Goal: Entertainment & Leisure: Consume media (video, audio)

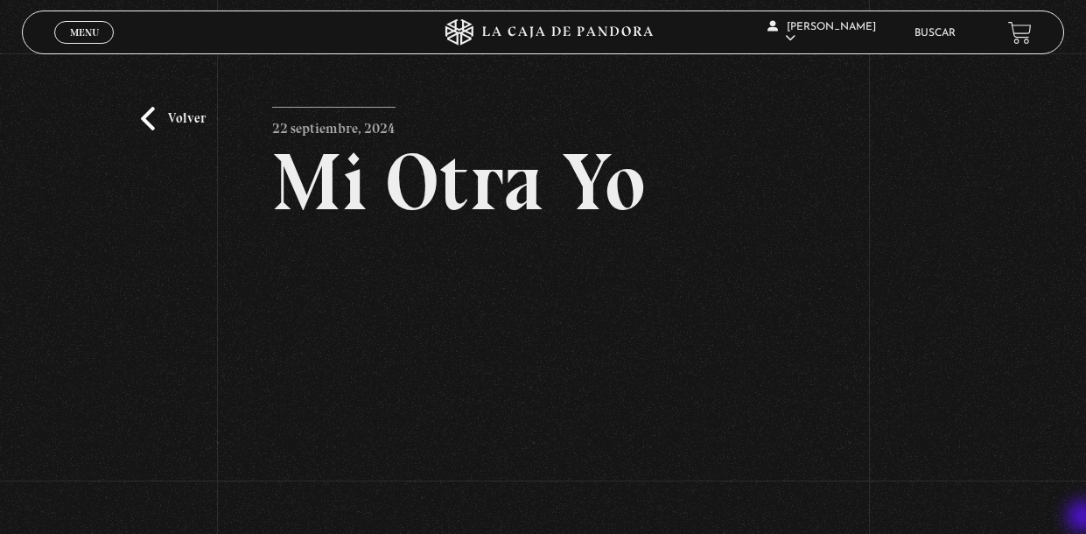
scroll to position [104, 0]
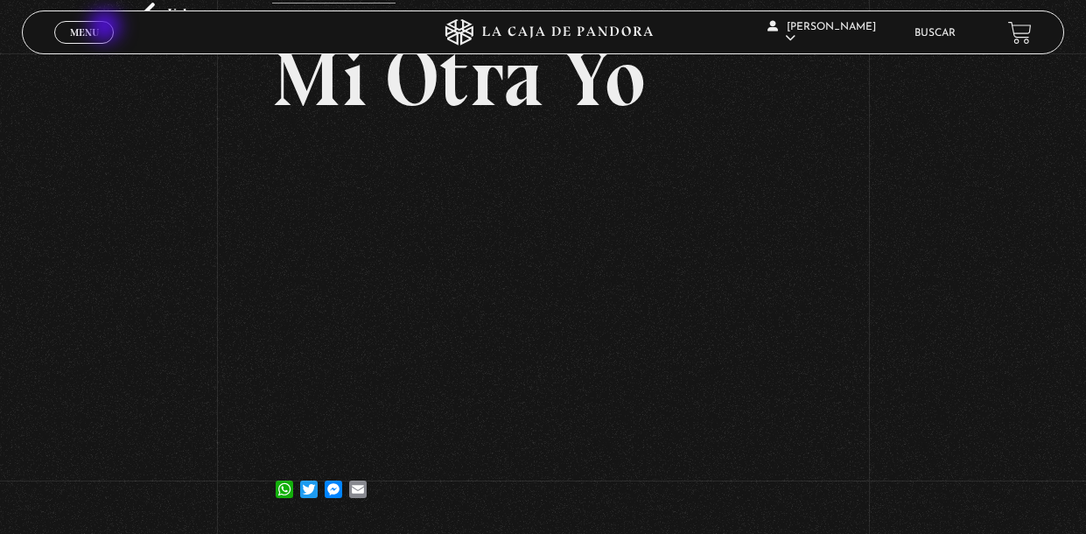
click at [107, 28] on link "Menu Cerrar" at bounding box center [84, 32] width 60 height 23
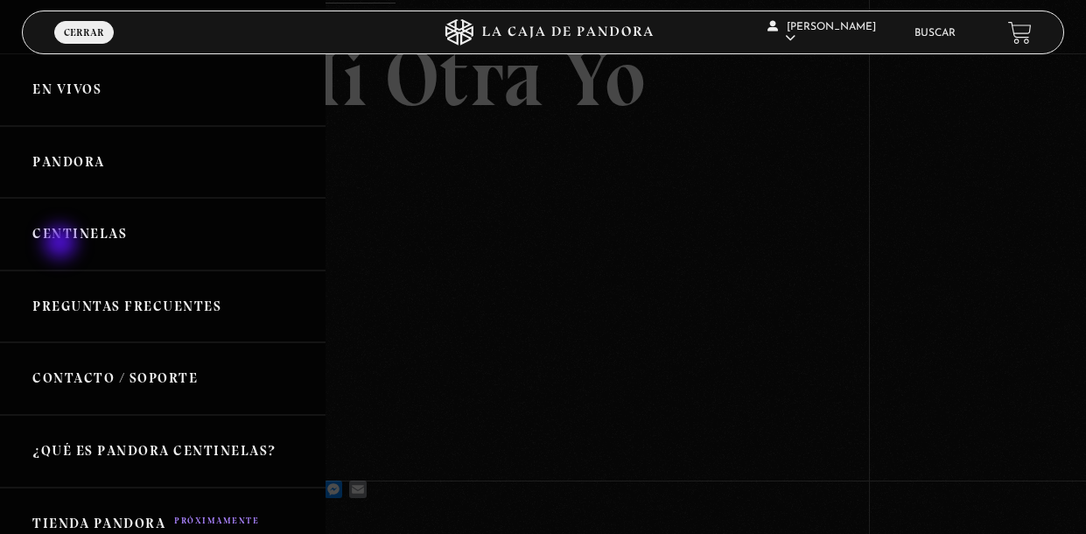
click at [62, 244] on link "Centinelas" at bounding box center [163, 234] width 326 height 73
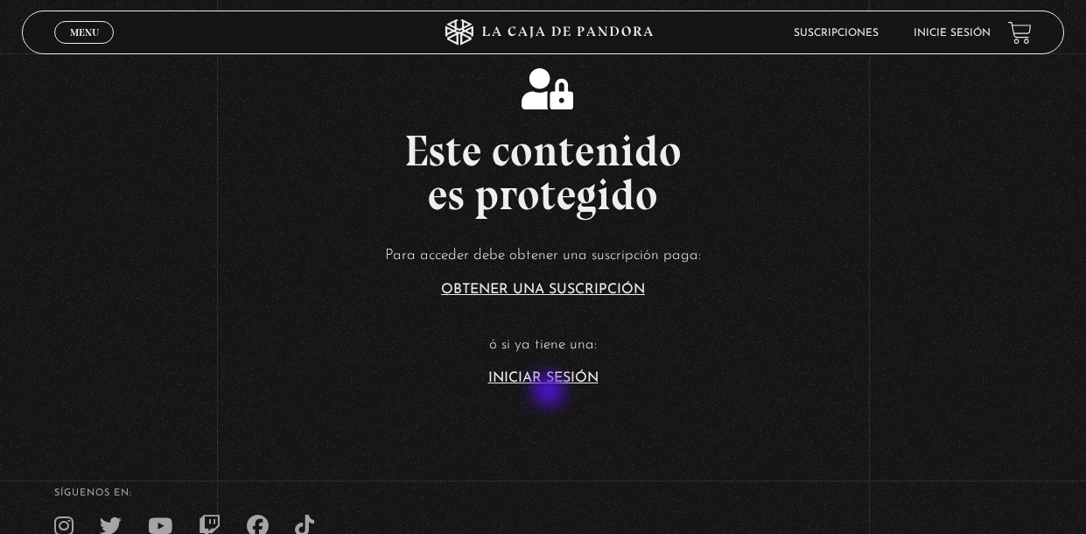
click at [551, 385] on link "Iniciar Sesión" at bounding box center [544, 378] width 110 height 14
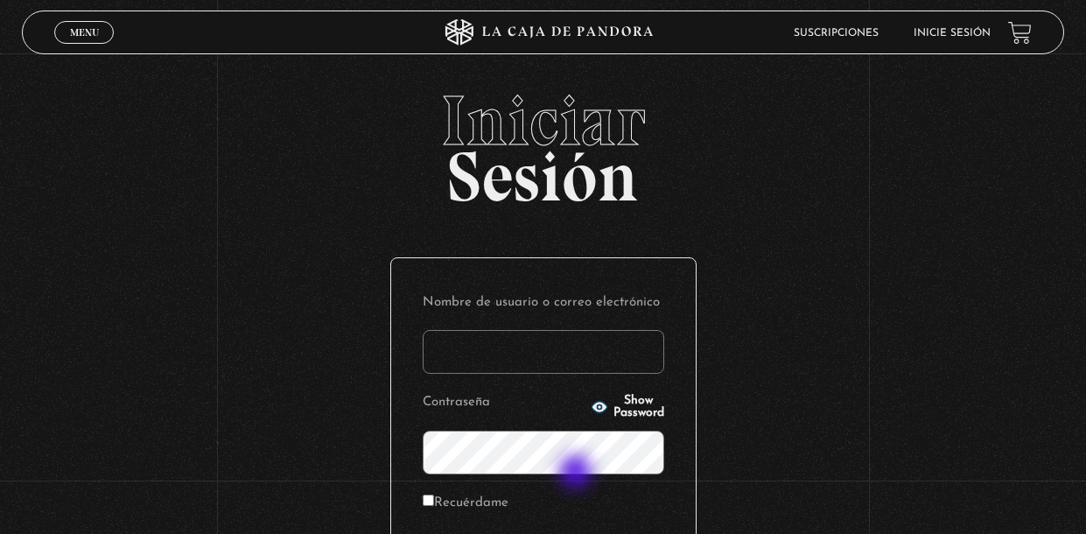
type input "jeca_91-02@hotmail.com"
click at [774, 217] on div "Iniciar Sesión Nombre de usuario o correo electrónico jeca_91-02@hotmail.com Co…" at bounding box center [543, 421] width 1086 height 671
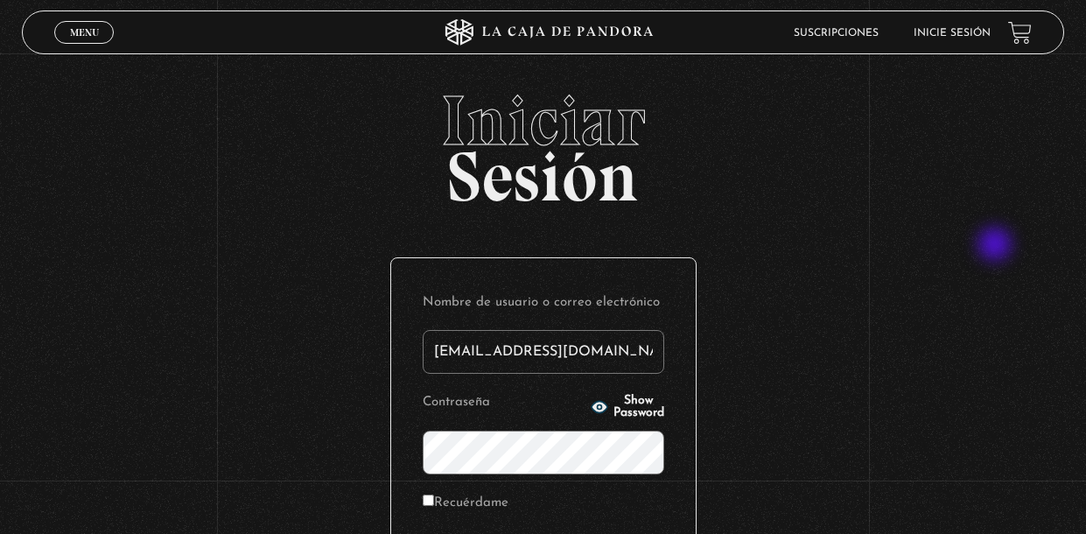
click at [997, 246] on div "Iniciar Sesión Nombre de usuario o correo electrónico jeca_91-02@hotmail.com Co…" at bounding box center [543, 421] width 1086 height 671
click at [947, 307] on div "Iniciar Sesión Nombre de usuario o correo electrónico jeca_91-02@hotmail.com Co…" at bounding box center [543, 421] width 1086 height 671
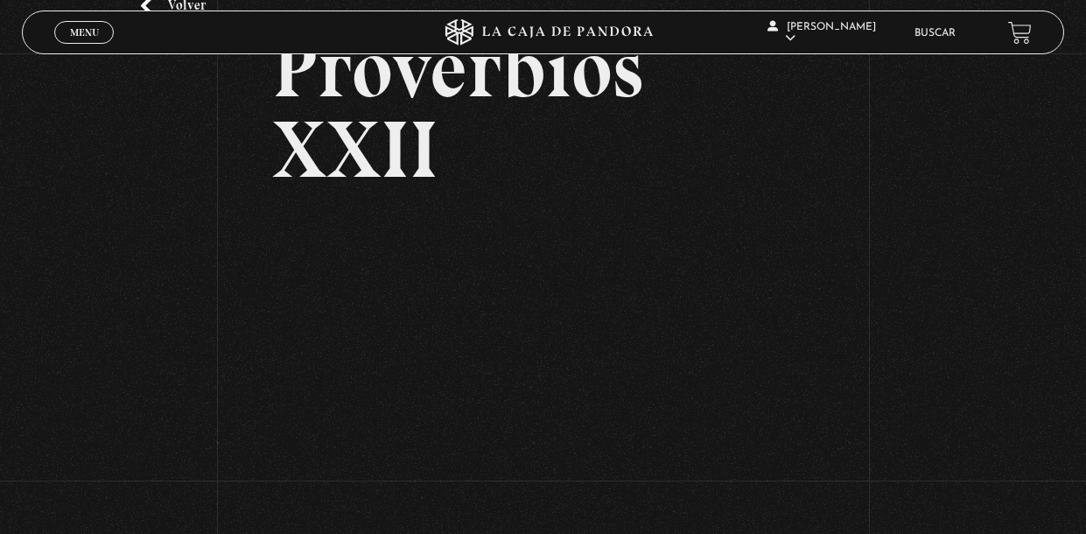
scroll to position [115, 0]
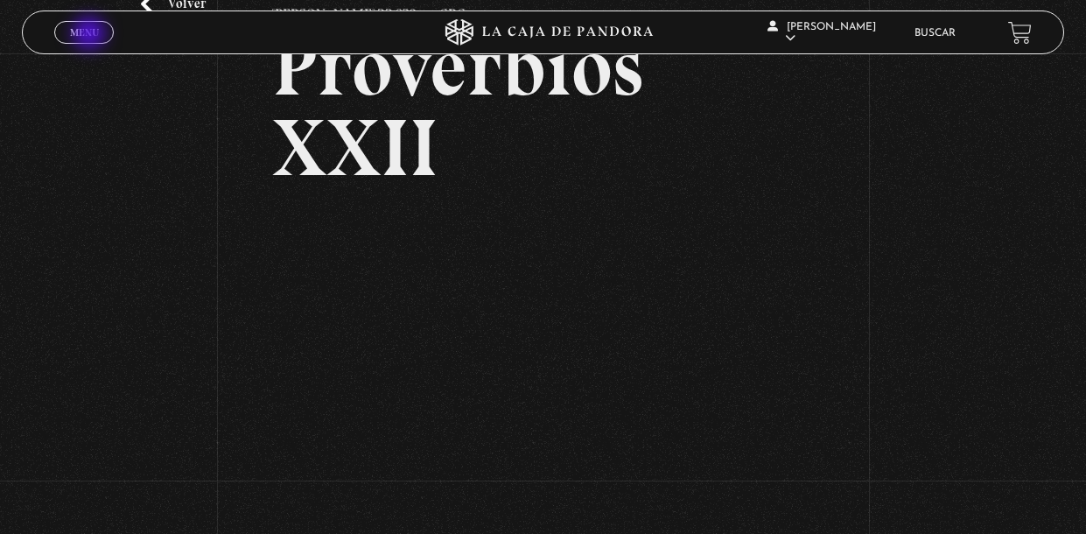
click at [91, 35] on span "Menu" at bounding box center [84, 32] width 29 height 11
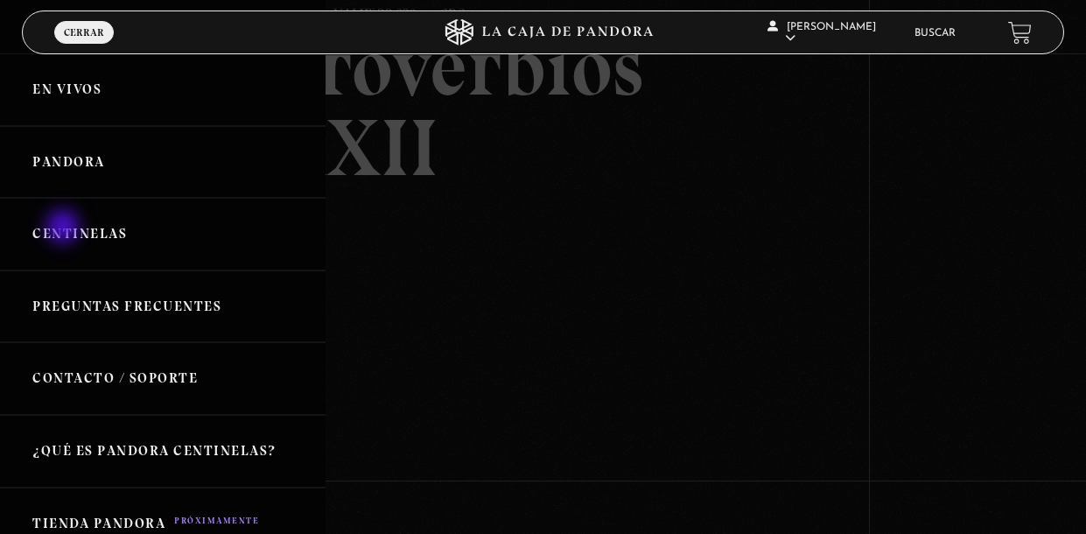
click at [65, 228] on link "Centinelas" at bounding box center [163, 234] width 326 height 73
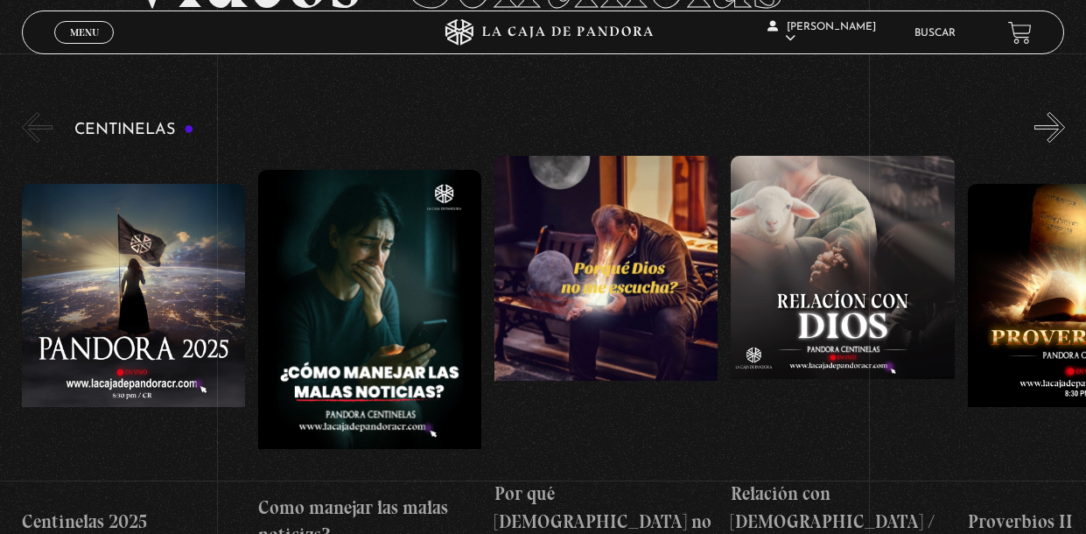
scroll to position [158, 0]
click at [1049, 137] on button "»" at bounding box center [1050, 128] width 31 height 31
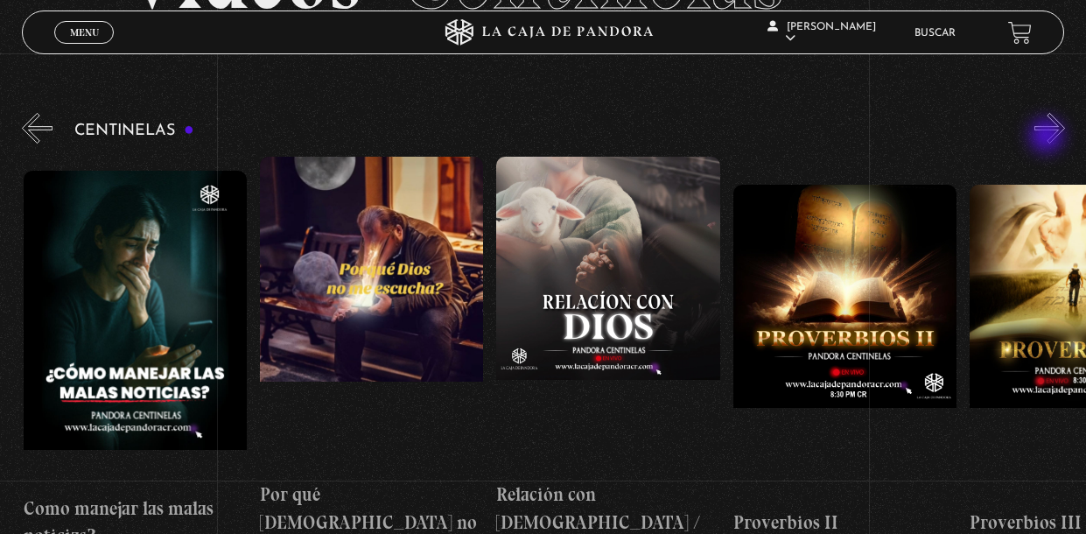
click at [1049, 137] on button "»" at bounding box center [1050, 128] width 31 height 31
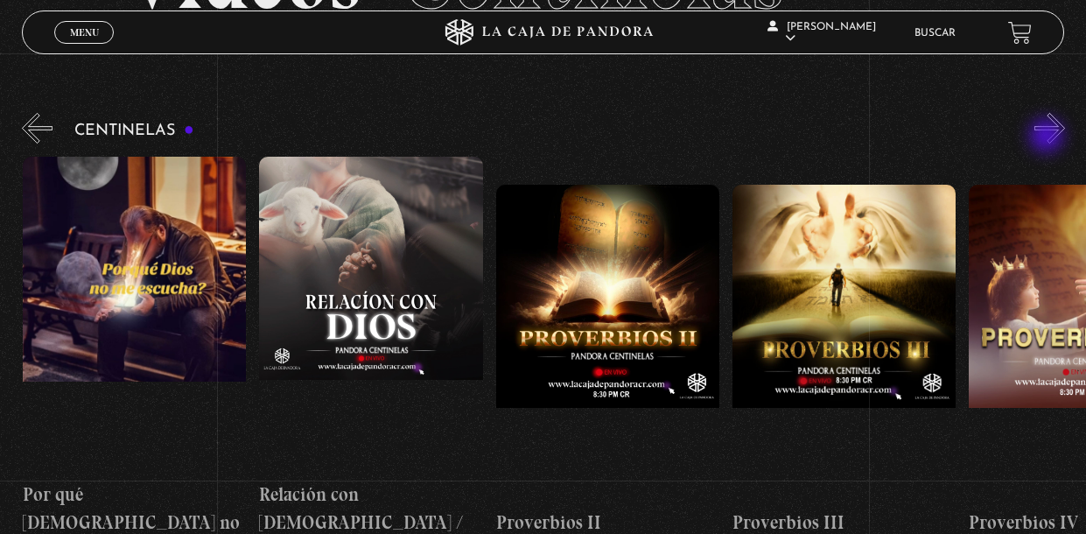
click at [1049, 137] on button "»" at bounding box center [1050, 128] width 31 height 31
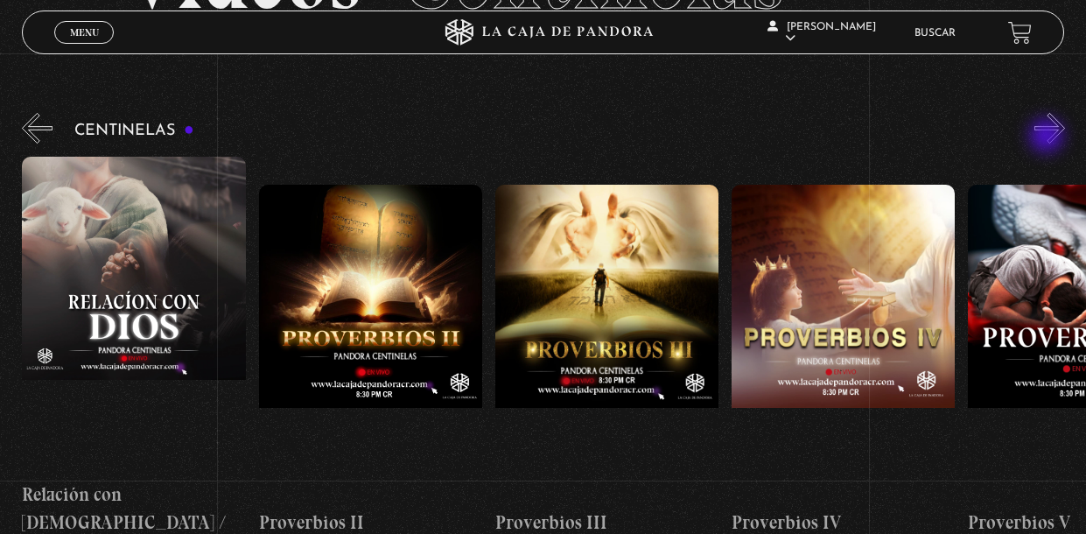
click at [1049, 137] on button "»" at bounding box center [1050, 128] width 31 height 31
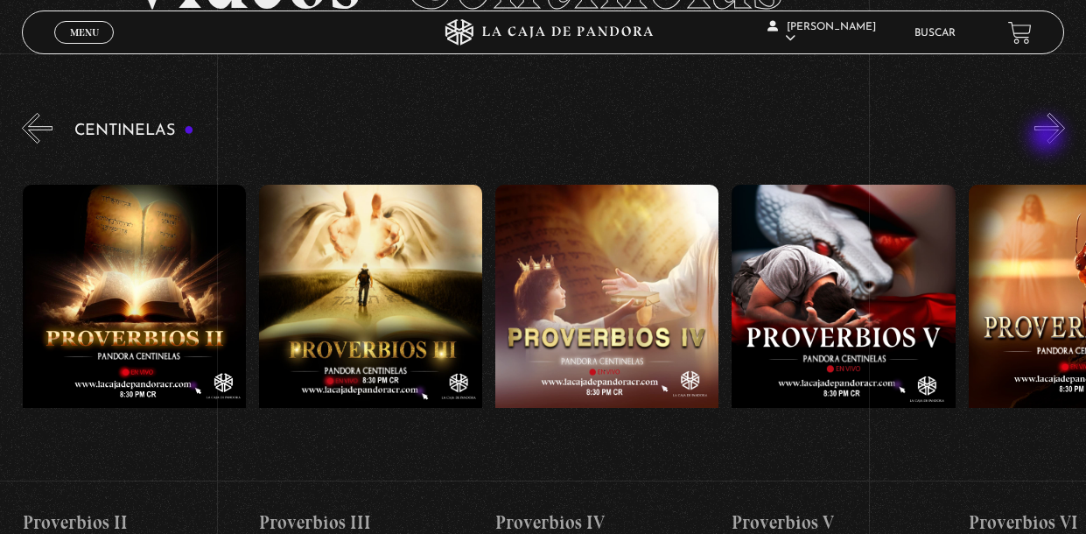
click at [1049, 137] on button "»" at bounding box center [1050, 128] width 31 height 31
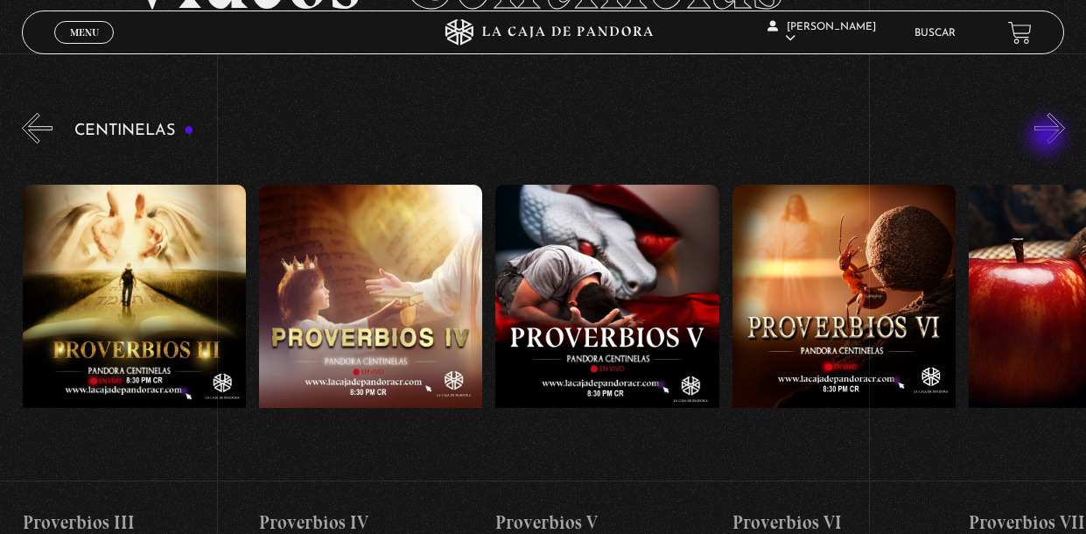
click at [1049, 137] on button "»" at bounding box center [1050, 128] width 31 height 31
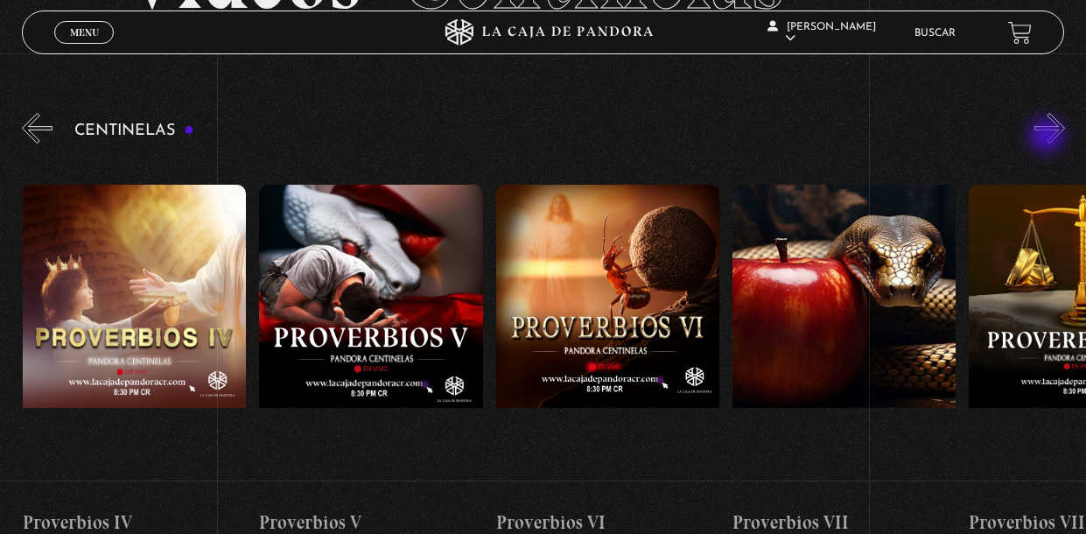
click at [1049, 137] on button "»" at bounding box center [1050, 128] width 31 height 31
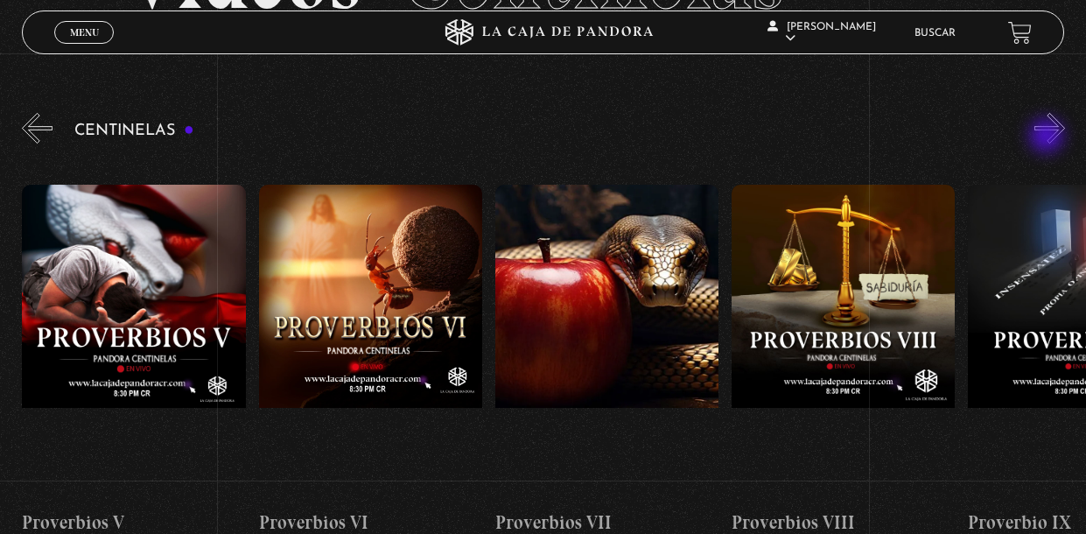
click at [1049, 137] on button "»" at bounding box center [1050, 128] width 31 height 31
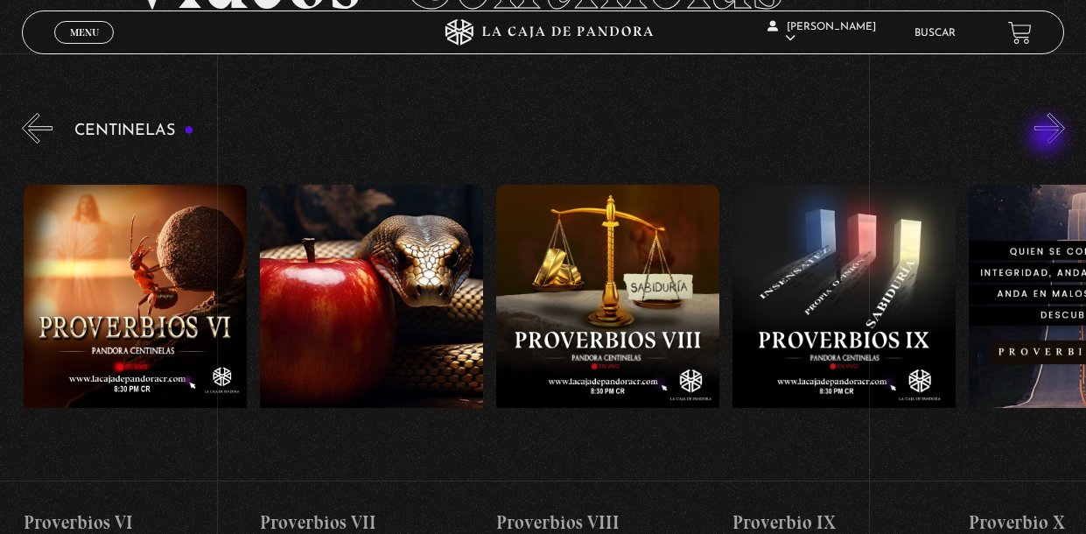
click at [1049, 137] on button "»" at bounding box center [1050, 128] width 31 height 31
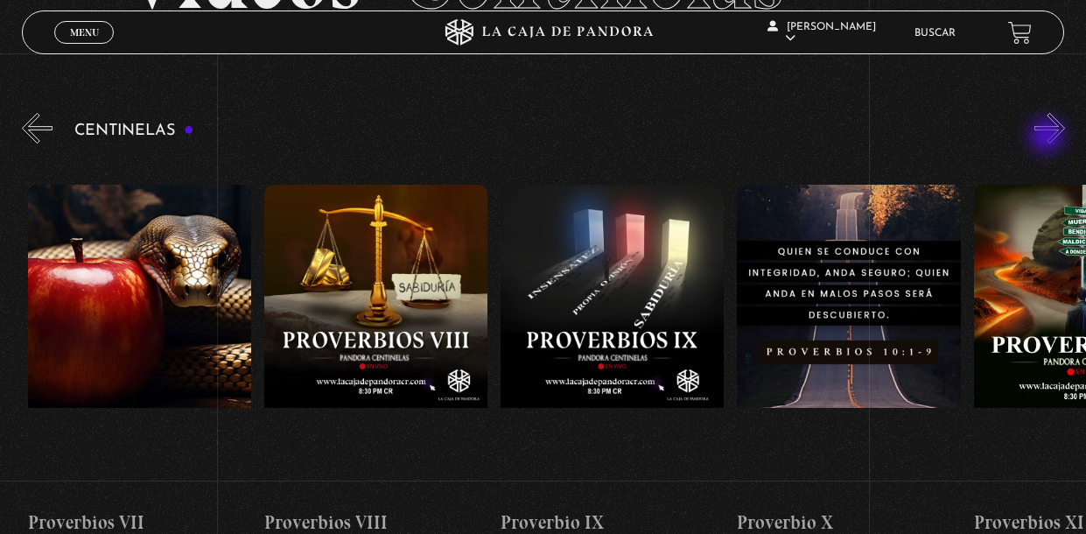
scroll to position [0, 2128]
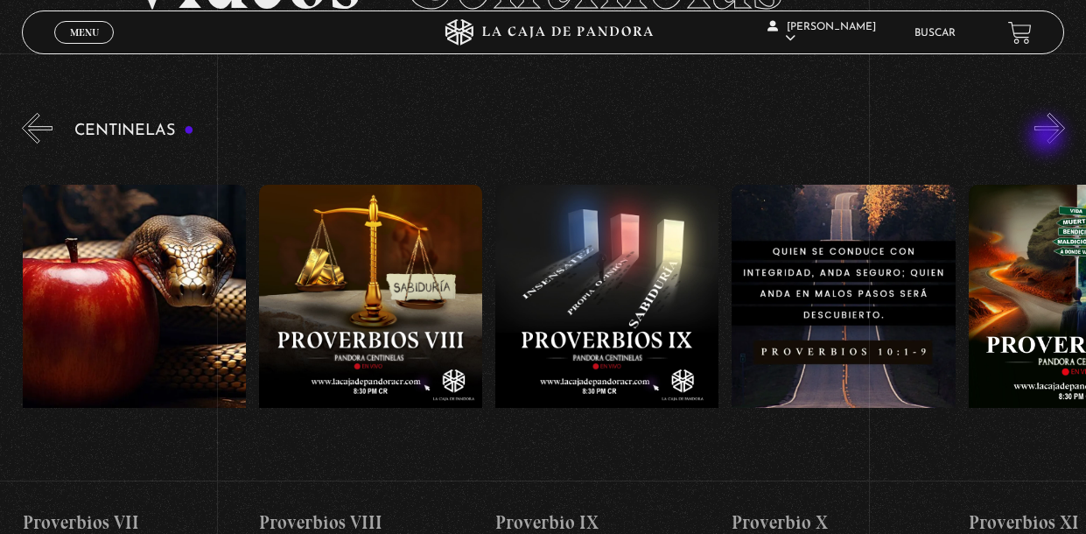
click at [1049, 137] on button "»" at bounding box center [1050, 128] width 31 height 31
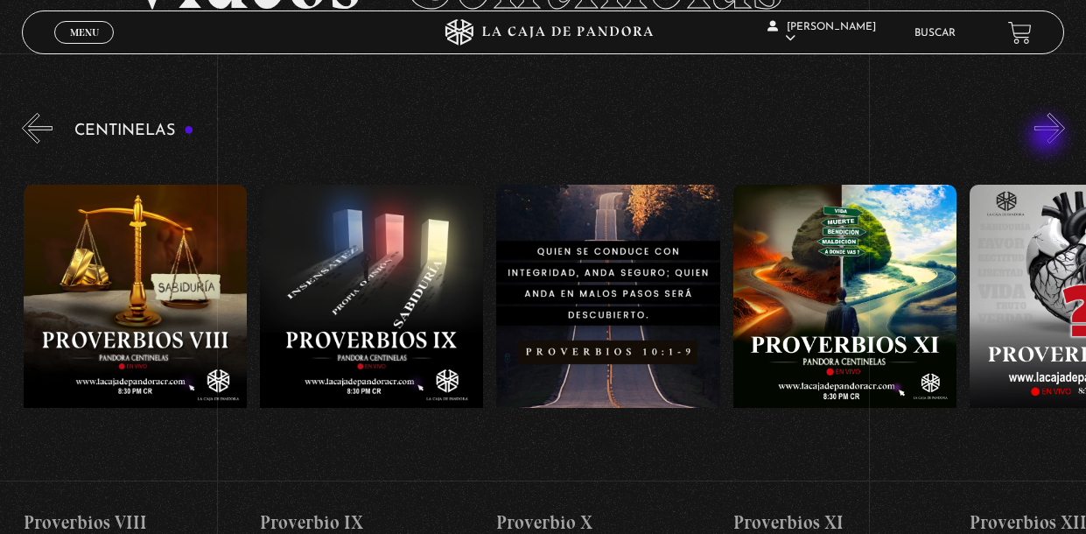
scroll to position [0, 2365]
click at [1049, 137] on button "»" at bounding box center [1050, 128] width 31 height 31
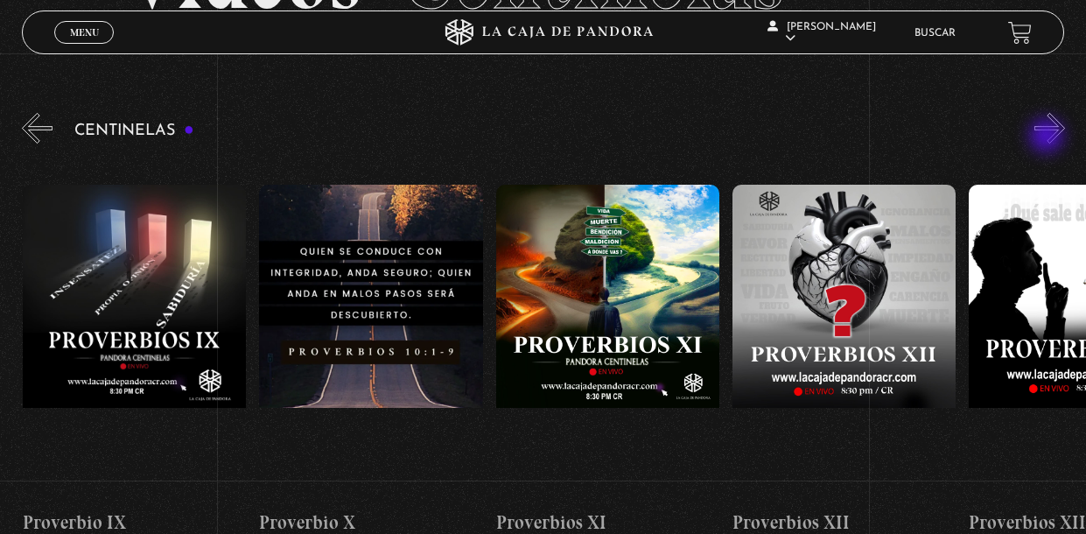
click at [1049, 137] on button "»" at bounding box center [1050, 128] width 31 height 31
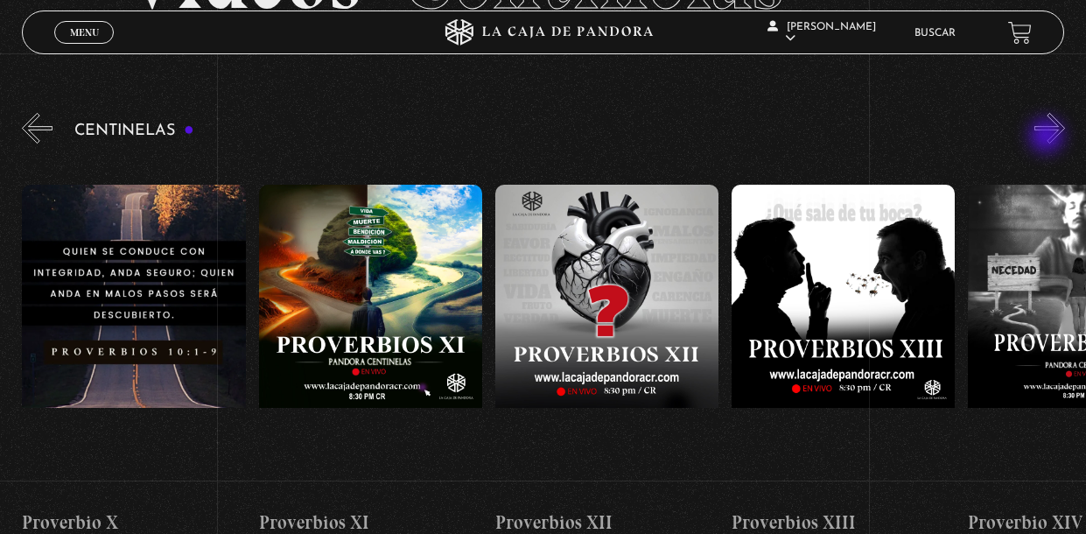
click at [1049, 137] on button "»" at bounding box center [1050, 128] width 31 height 31
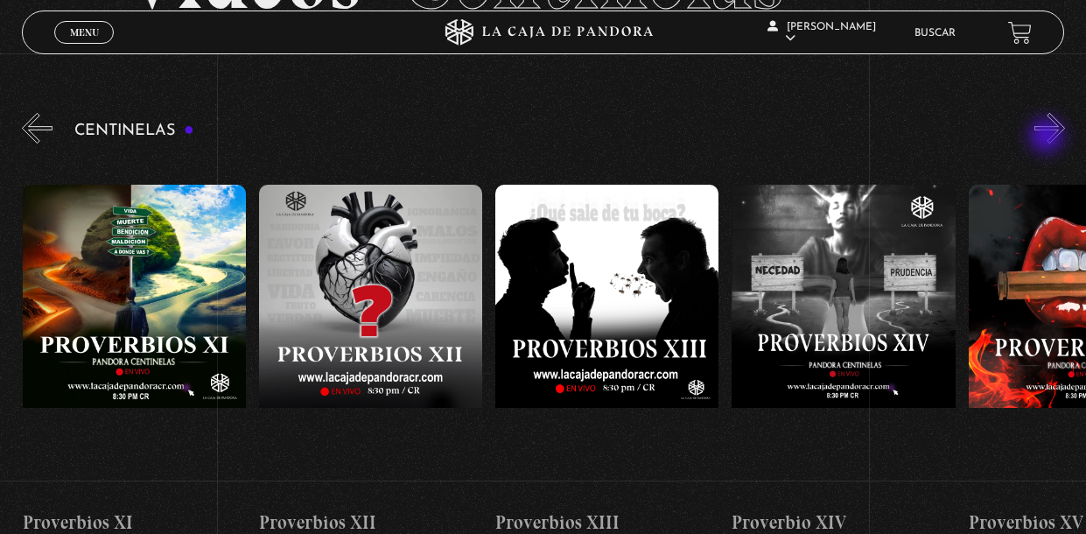
click at [1049, 137] on button "»" at bounding box center [1050, 128] width 31 height 31
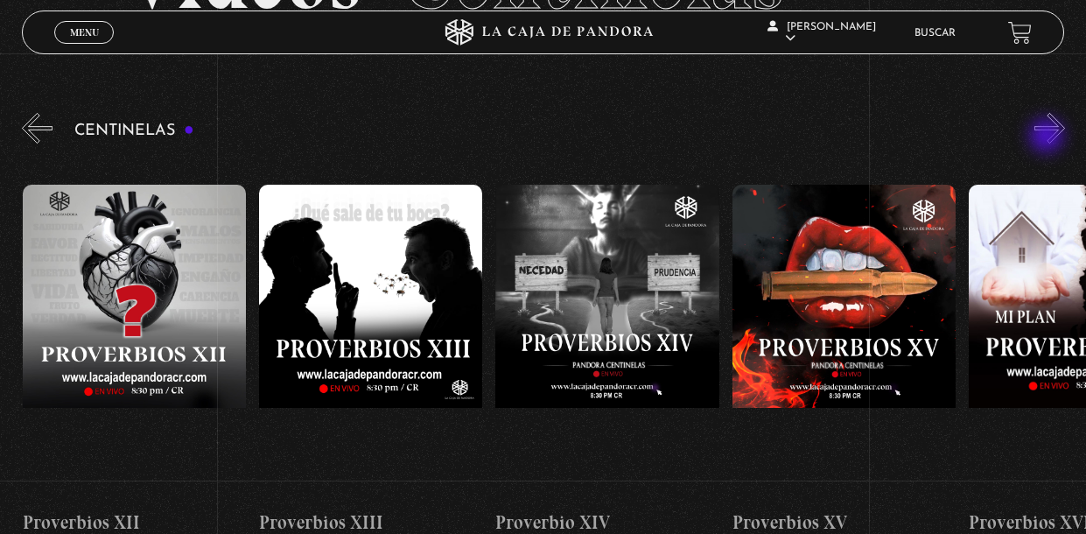
click at [1049, 137] on button "»" at bounding box center [1050, 128] width 31 height 31
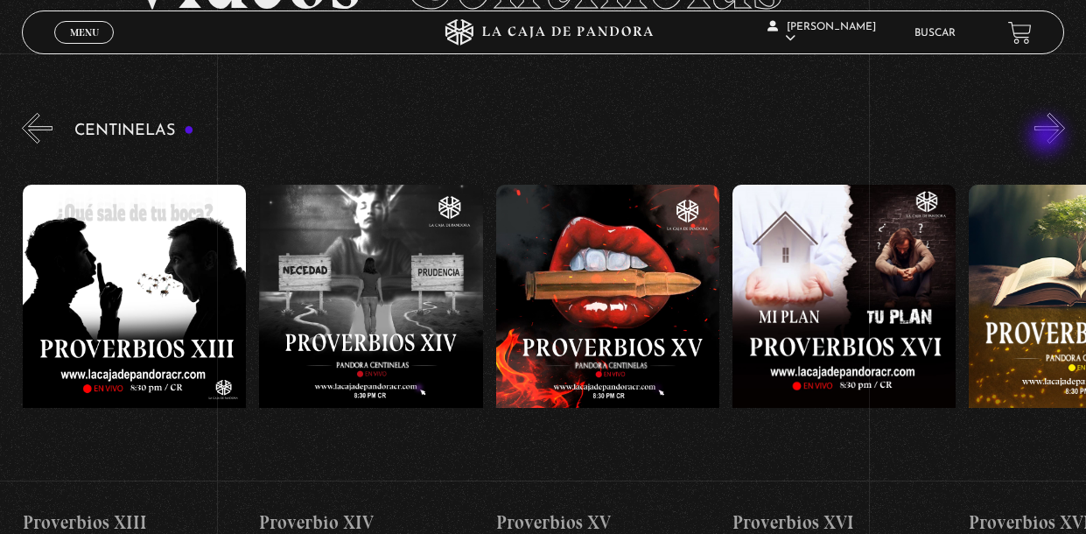
click at [1049, 137] on button "»" at bounding box center [1050, 128] width 31 height 31
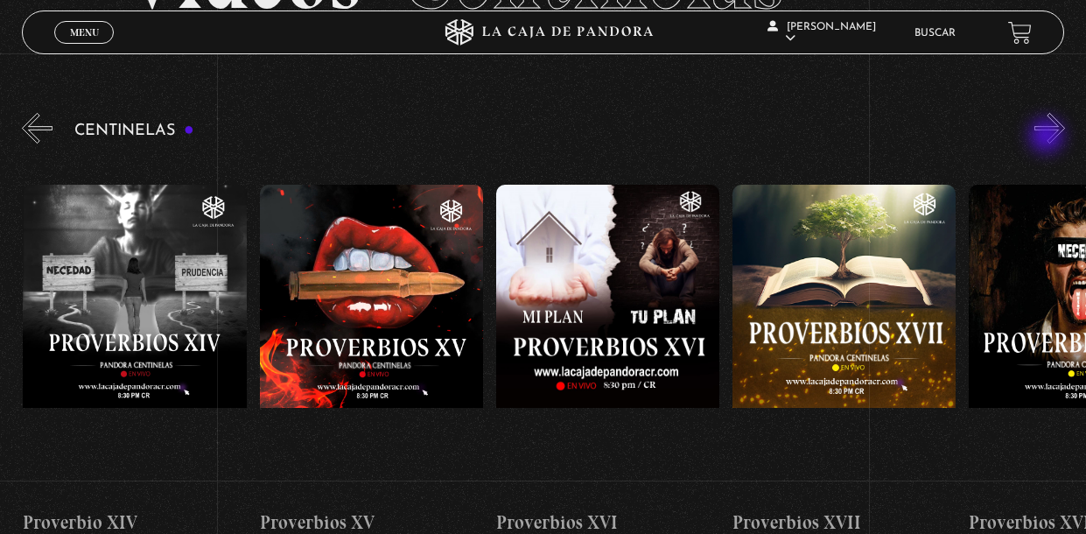
click at [1049, 137] on button "»" at bounding box center [1050, 128] width 31 height 31
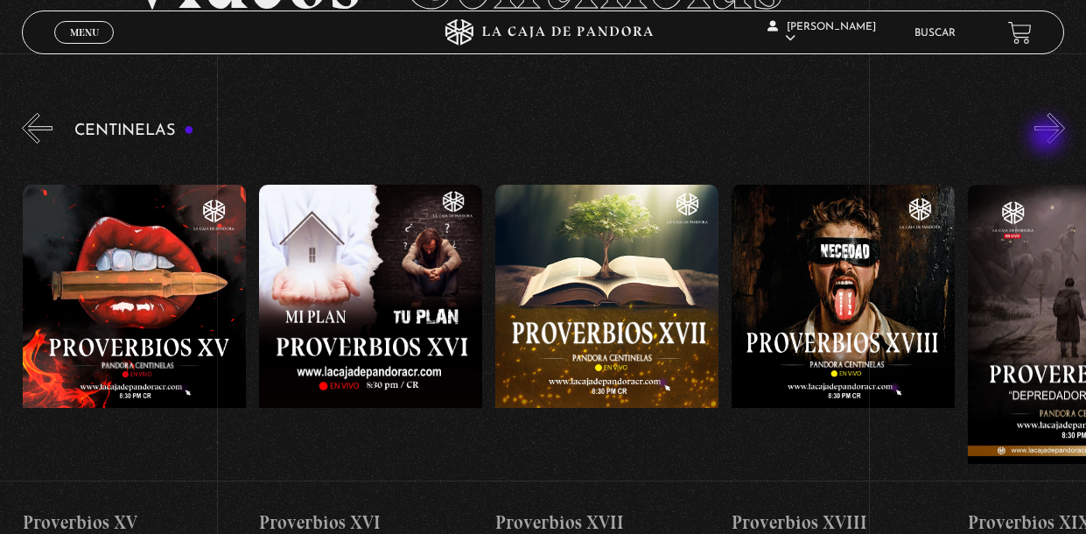
click at [1049, 137] on button "»" at bounding box center [1050, 128] width 31 height 31
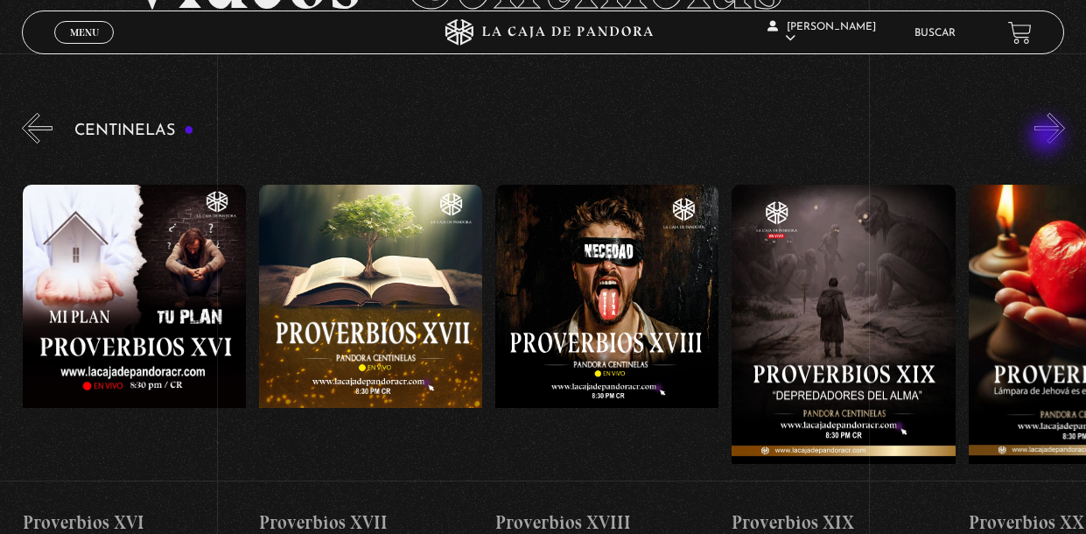
click at [1049, 137] on button "»" at bounding box center [1050, 128] width 31 height 31
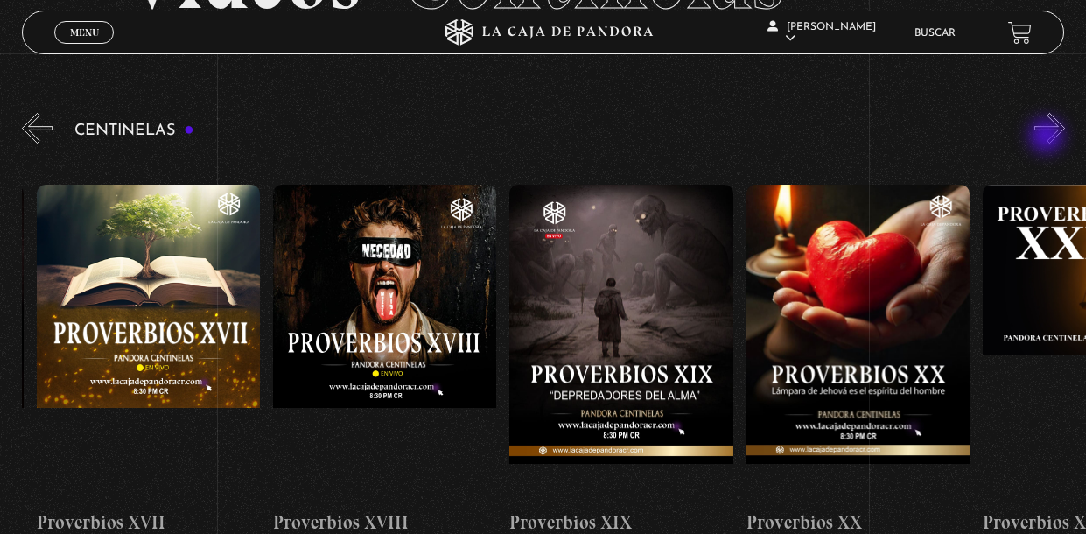
click at [1049, 137] on button "»" at bounding box center [1050, 128] width 31 height 31
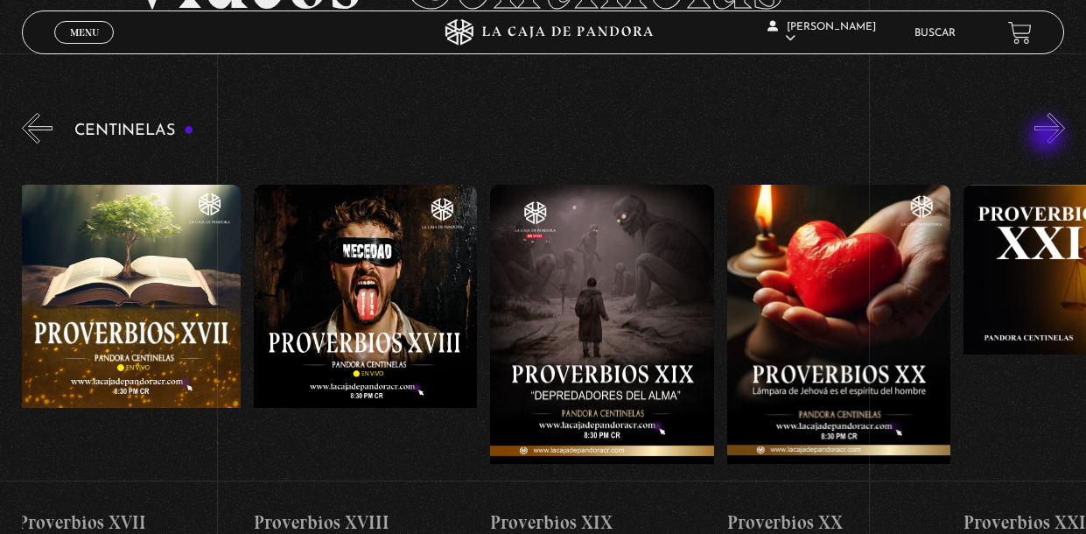
click at [1049, 137] on button "»" at bounding box center [1050, 128] width 31 height 31
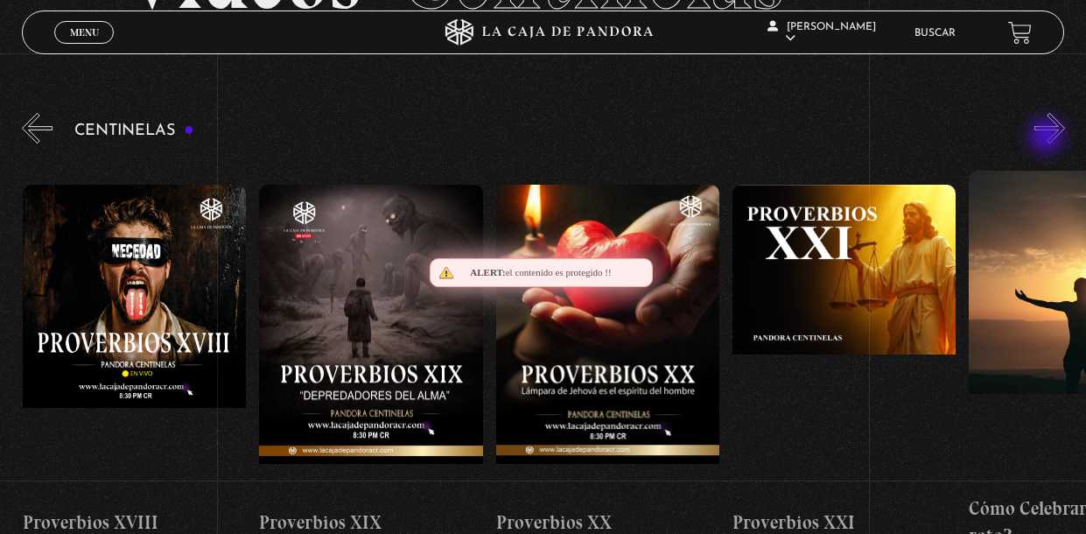
click at [1049, 137] on button "»" at bounding box center [1050, 128] width 31 height 31
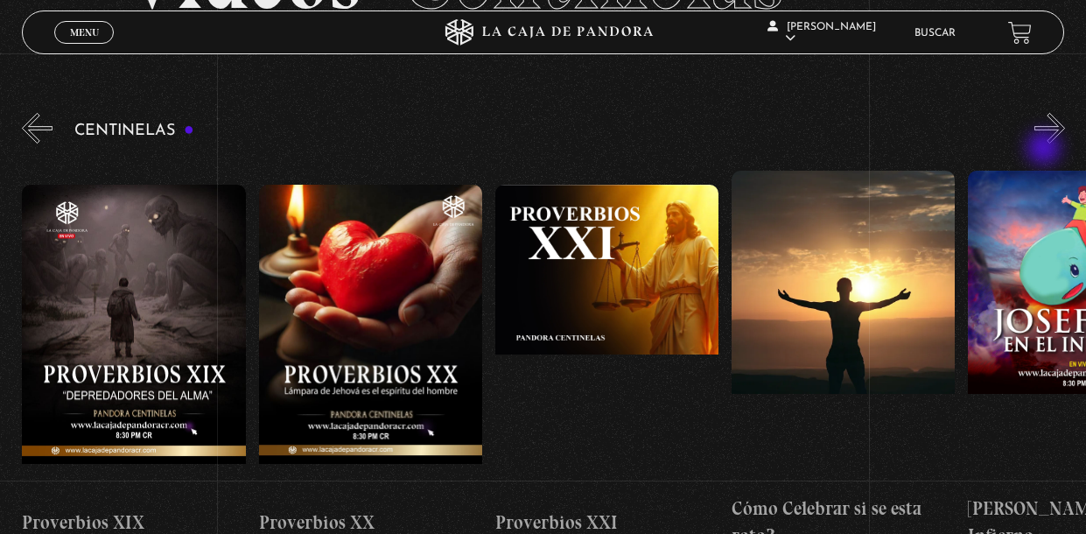
click at [1046, 144] on button "»" at bounding box center [1050, 128] width 31 height 31
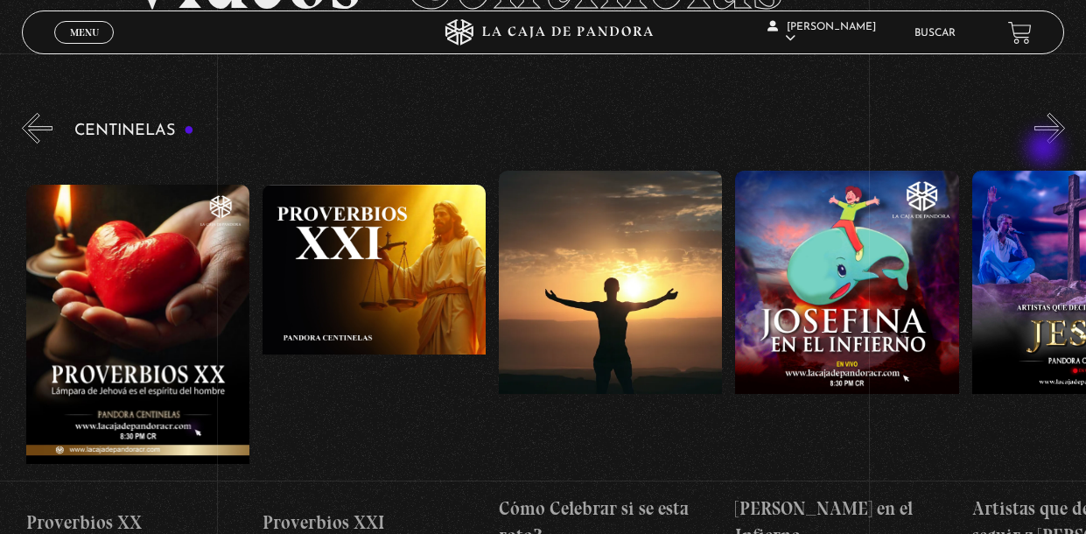
click at [1046, 144] on button "»" at bounding box center [1050, 128] width 31 height 31
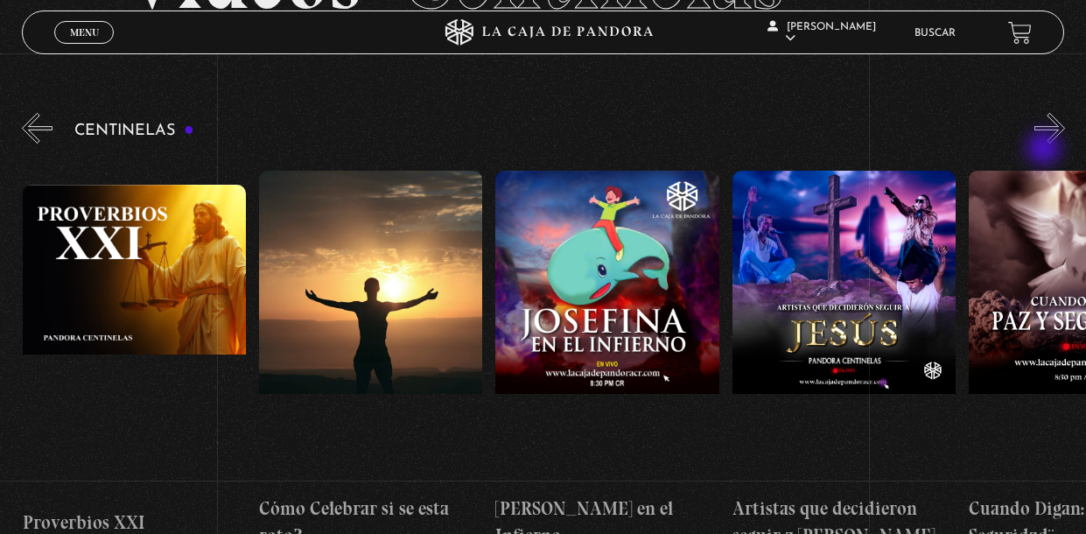
click at [1046, 144] on button "»" at bounding box center [1050, 128] width 31 height 31
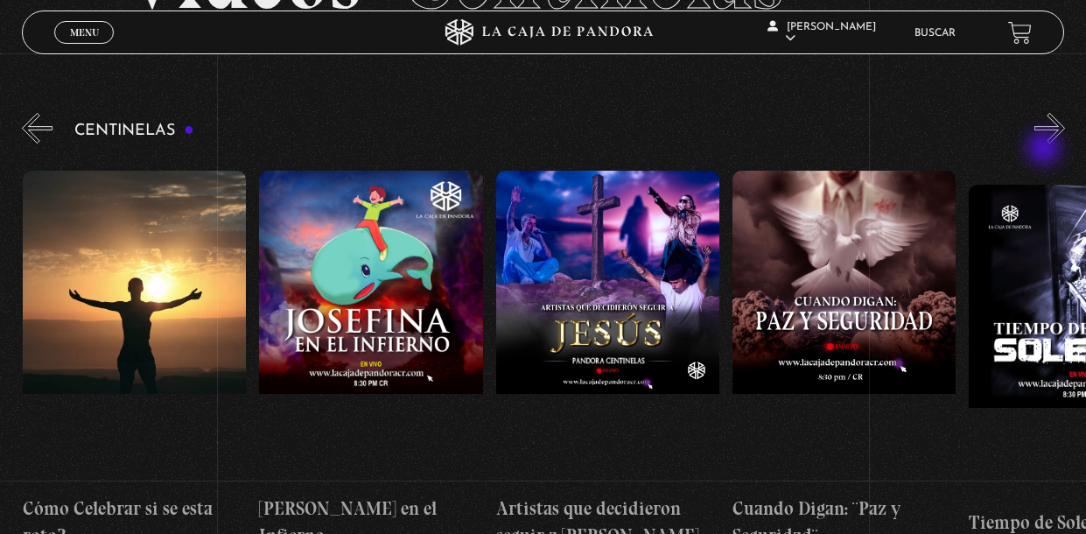
click at [1046, 144] on button "»" at bounding box center [1050, 128] width 31 height 31
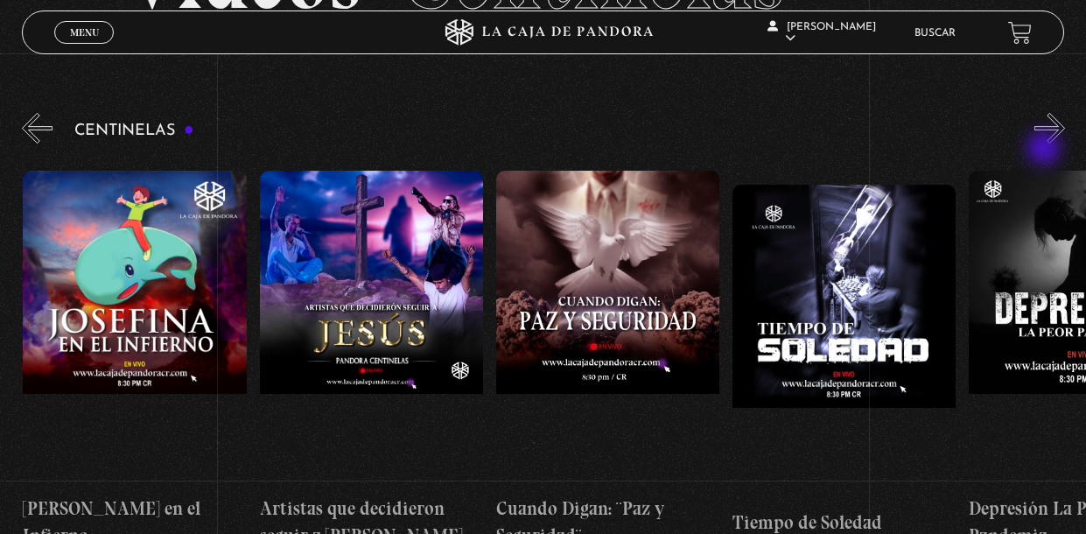
click at [1046, 144] on button "»" at bounding box center [1050, 128] width 31 height 31
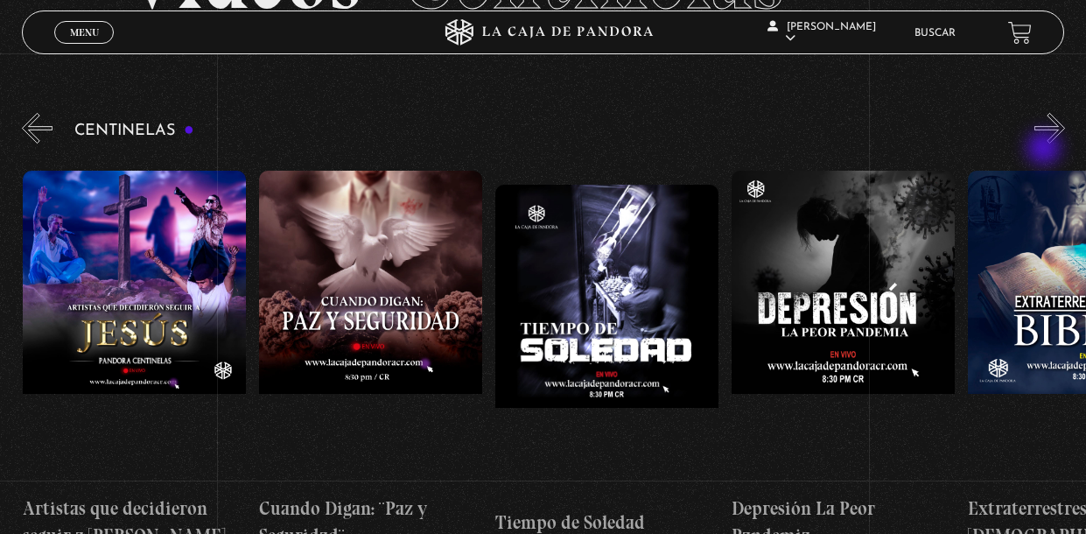
click at [1046, 144] on button "»" at bounding box center [1050, 128] width 31 height 31
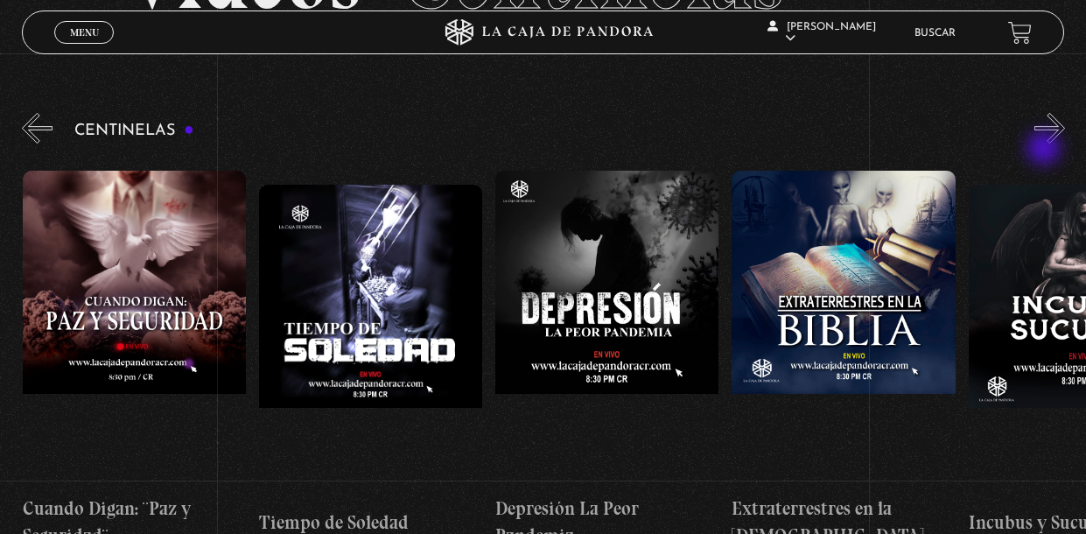
click at [1046, 144] on button "»" at bounding box center [1050, 128] width 31 height 31
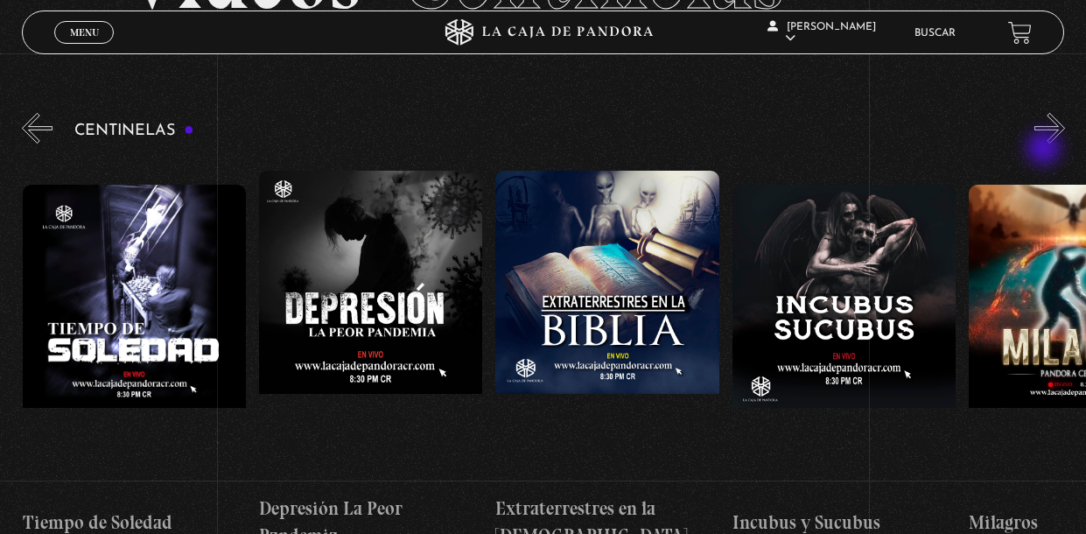
click at [1046, 144] on button "»" at bounding box center [1050, 128] width 31 height 31
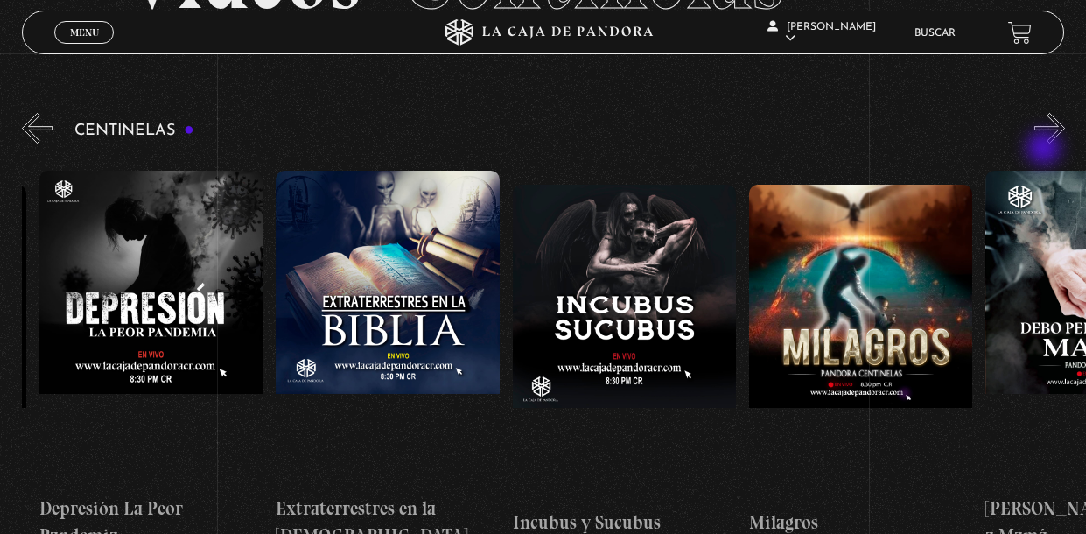
scroll to position [0, 6859]
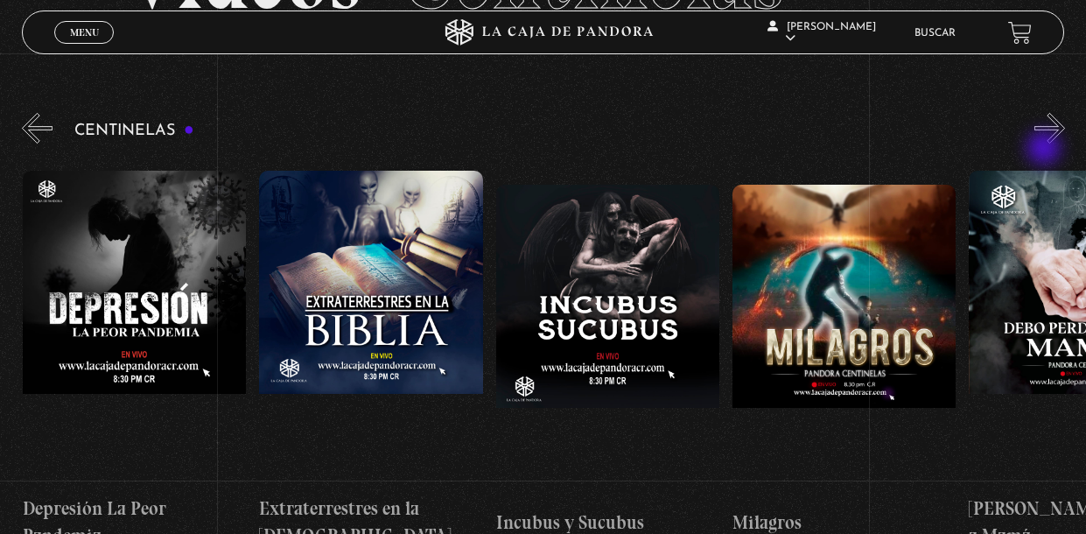
click at [1046, 144] on button "»" at bounding box center [1050, 128] width 31 height 31
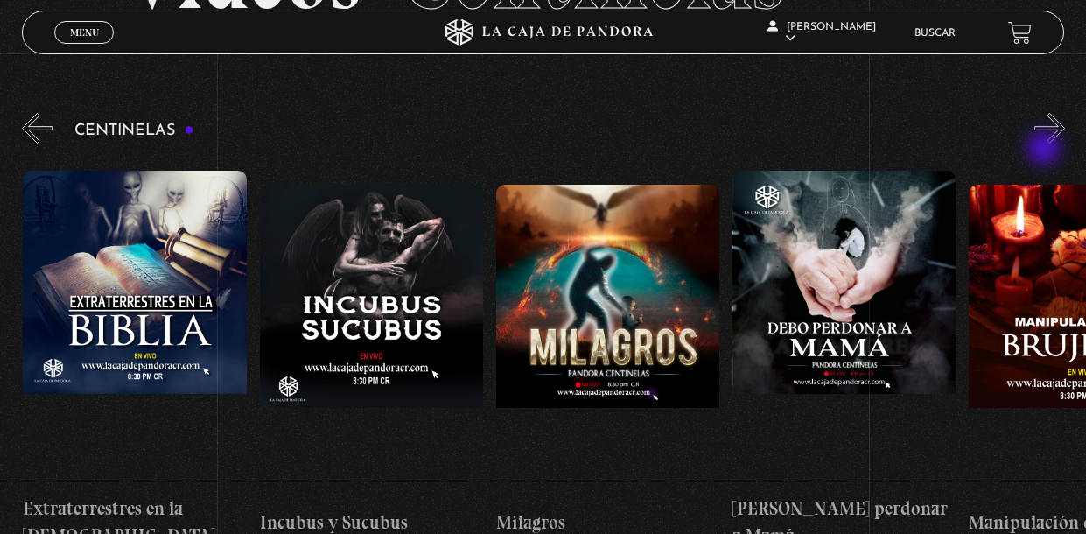
click at [1046, 144] on button "»" at bounding box center [1050, 128] width 31 height 31
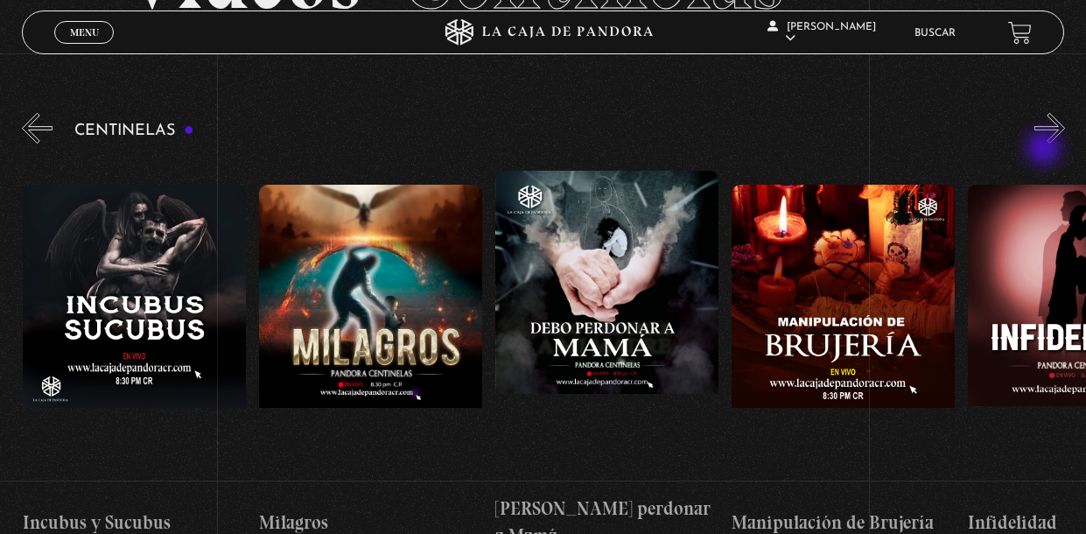
scroll to position [0, 7333]
click at [1046, 144] on button "»" at bounding box center [1050, 128] width 31 height 31
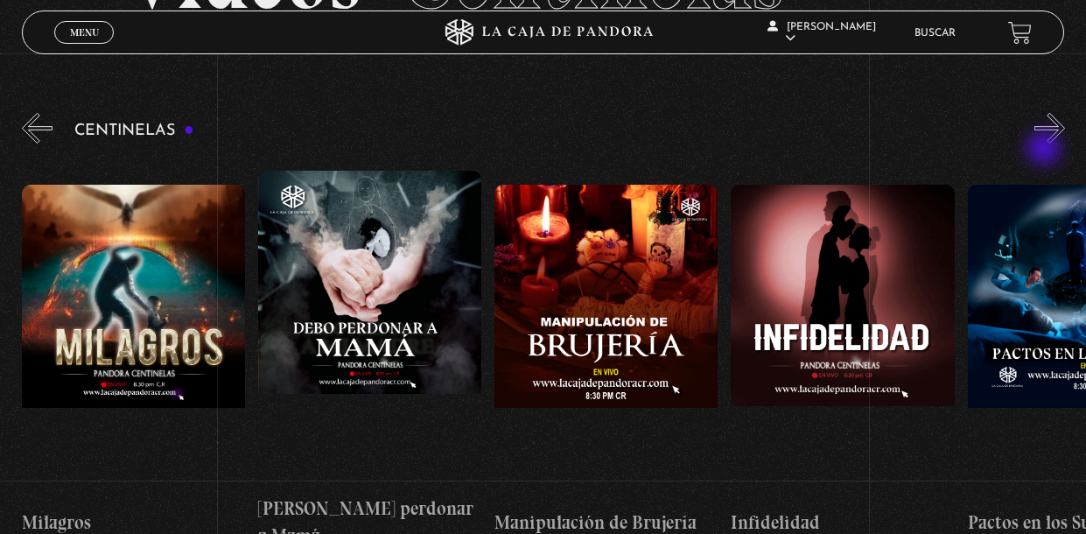
click at [1046, 144] on button "»" at bounding box center [1050, 128] width 31 height 31
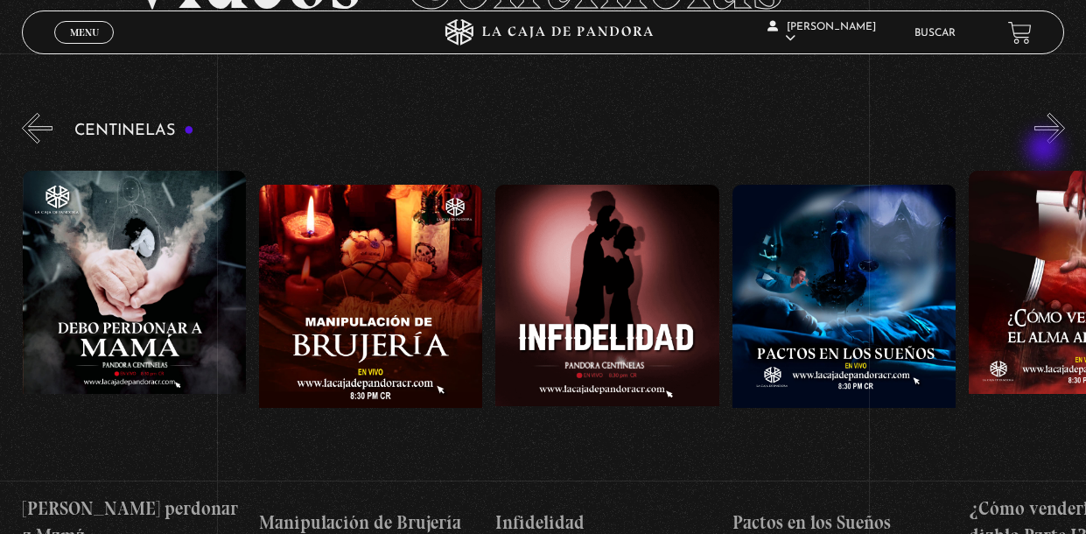
click at [1046, 144] on button "»" at bounding box center [1050, 128] width 31 height 31
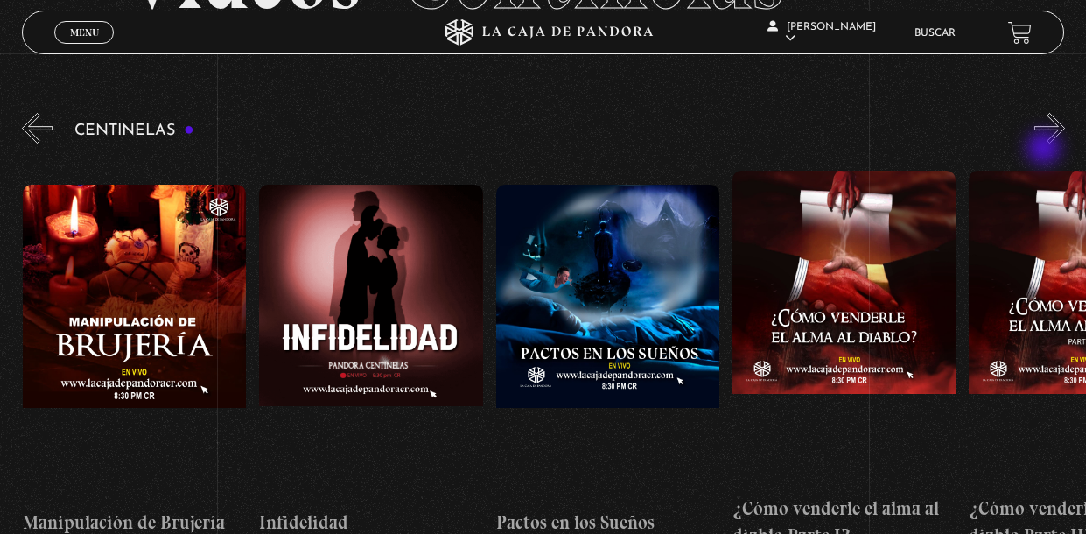
click at [1046, 144] on button "»" at bounding box center [1050, 128] width 31 height 31
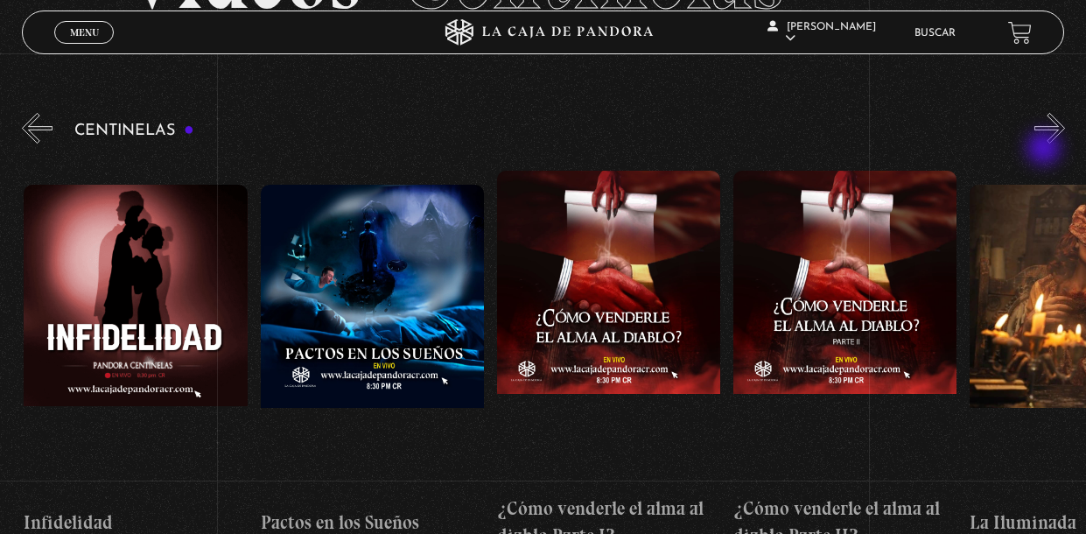
scroll to position [0, 8279]
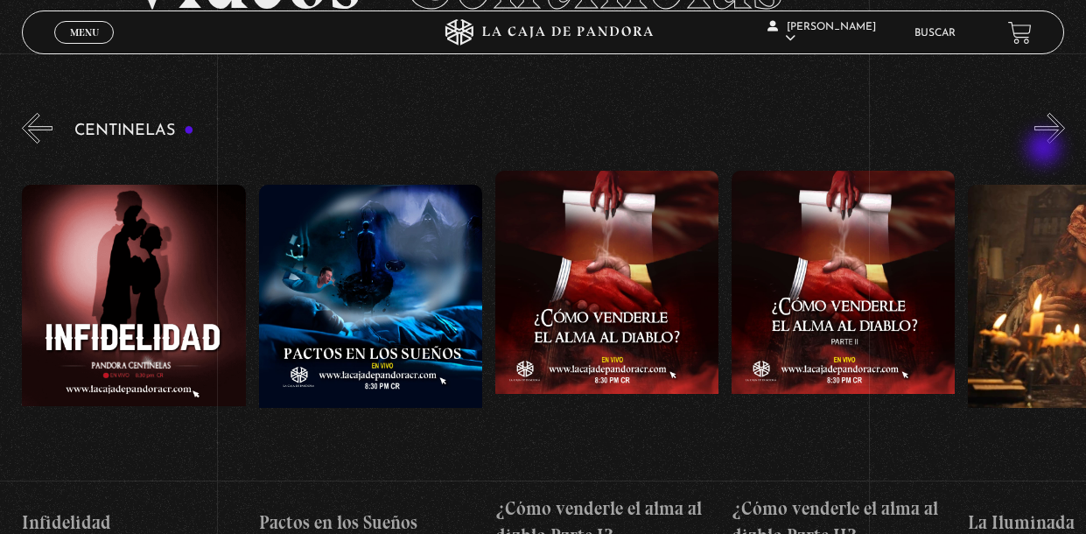
click at [1046, 144] on button "»" at bounding box center [1050, 128] width 31 height 31
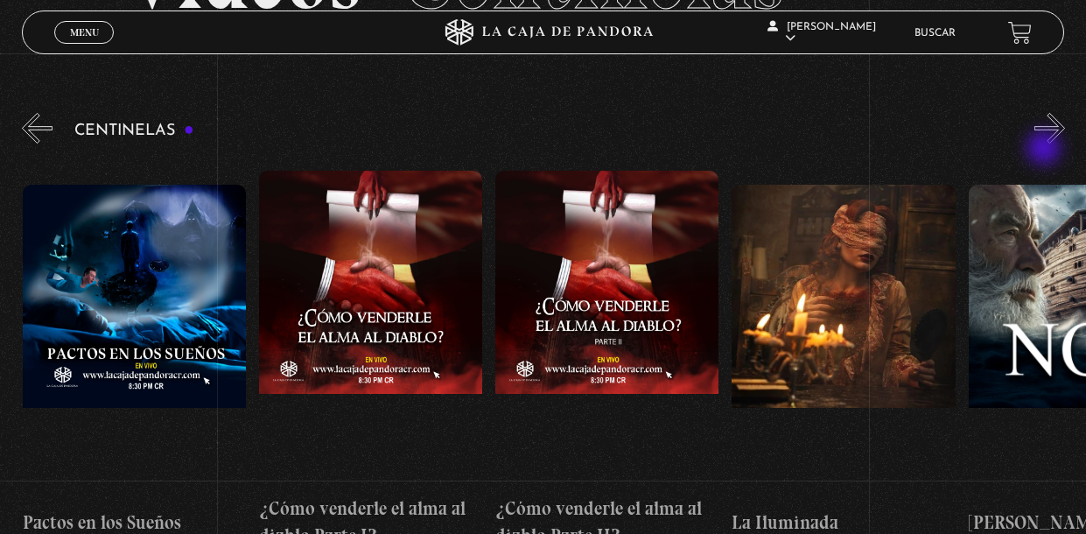
click at [1046, 144] on button "»" at bounding box center [1050, 128] width 31 height 31
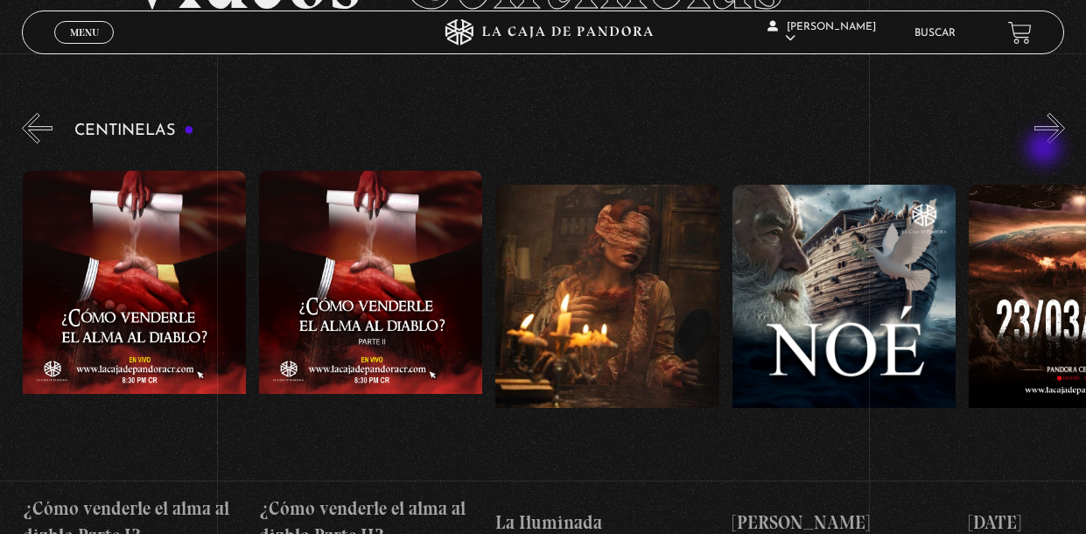
click at [1046, 144] on button "»" at bounding box center [1050, 128] width 31 height 31
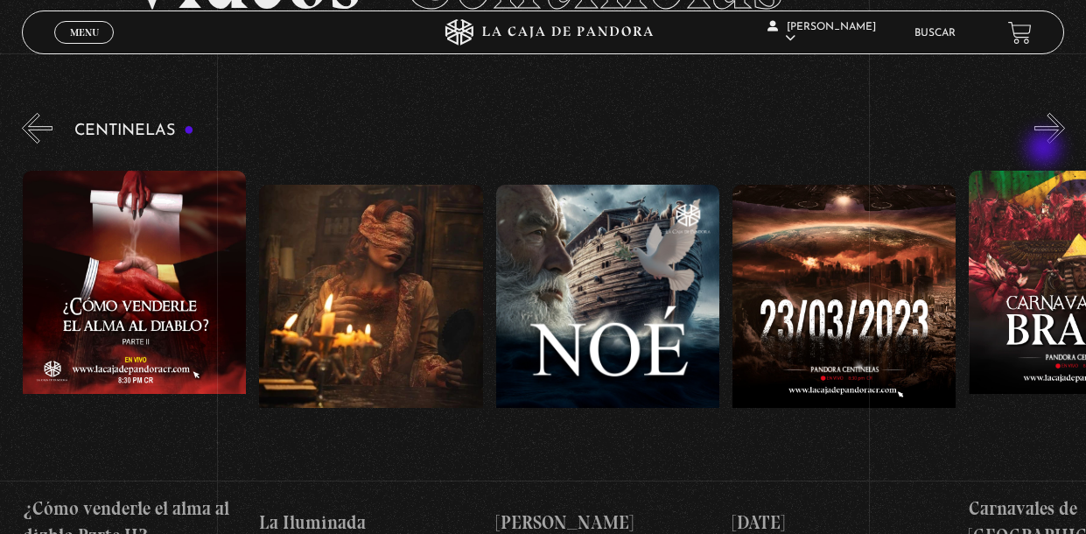
click at [1046, 144] on button "»" at bounding box center [1050, 128] width 31 height 31
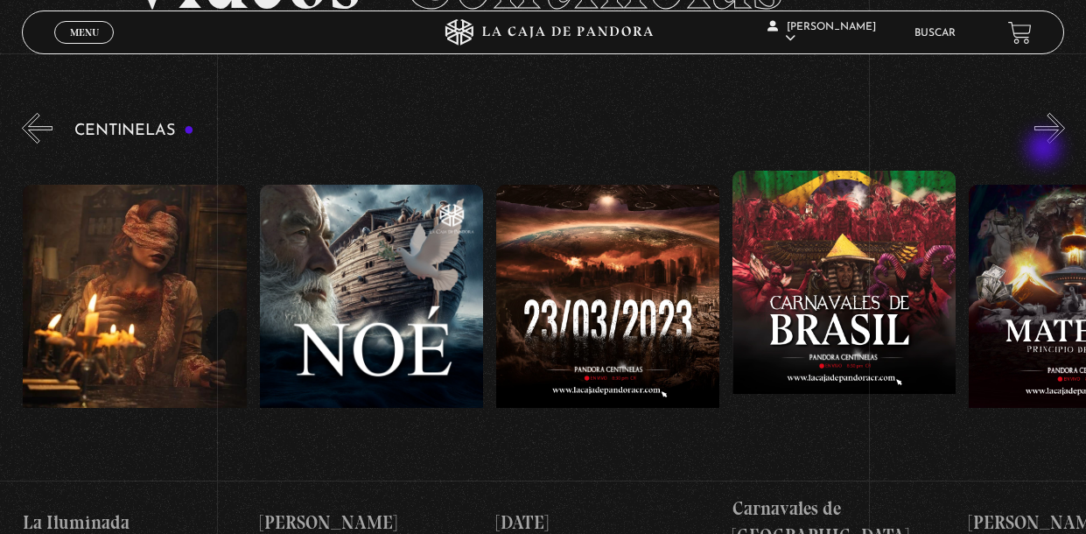
click at [1046, 144] on button "»" at bounding box center [1050, 128] width 31 height 31
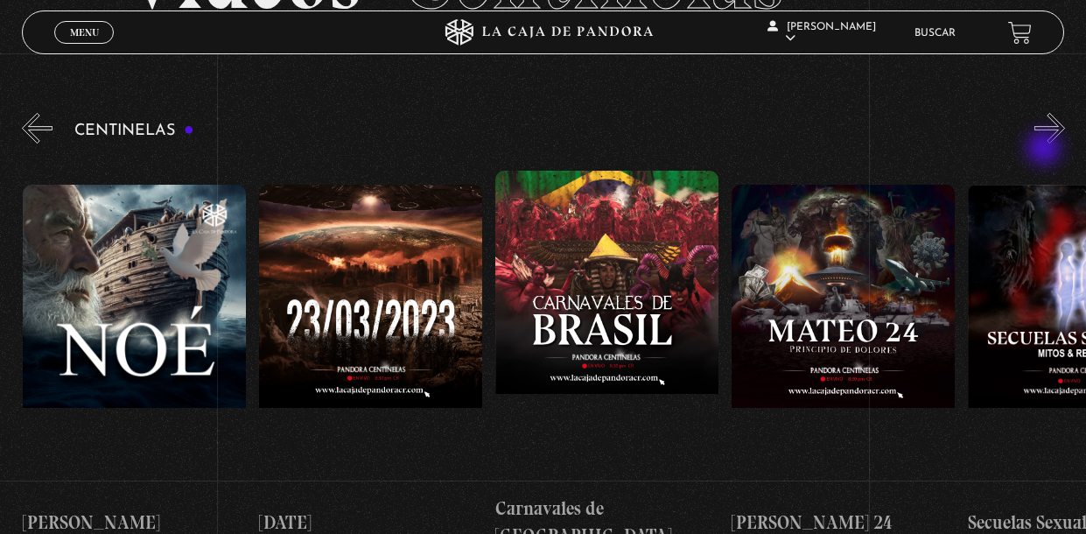
click at [1046, 144] on button "»" at bounding box center [1050, 128] width 31 height 31
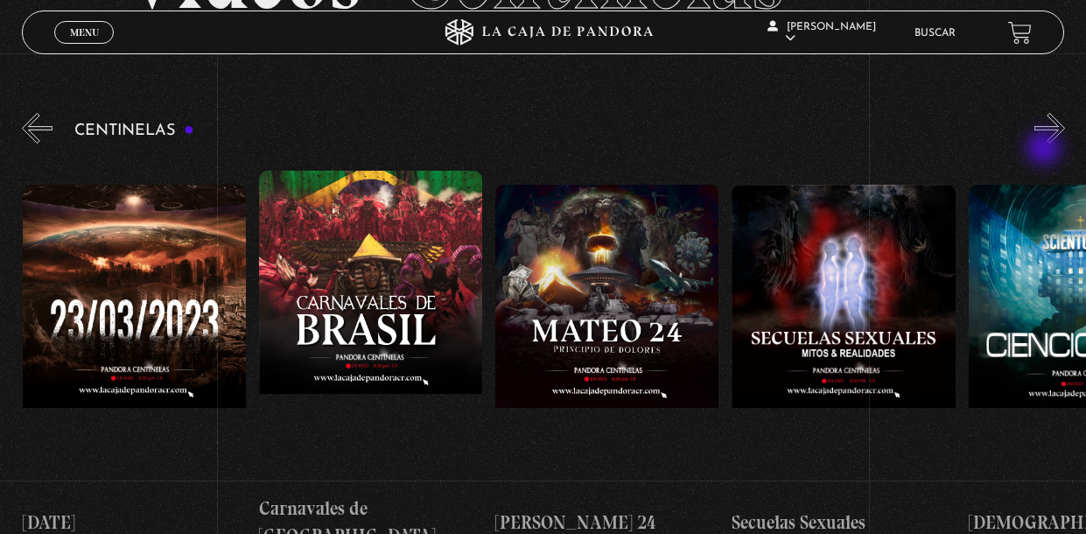
click at [1046, 144] on button "»" at bounding box center [1050, 128] width 31 height 31
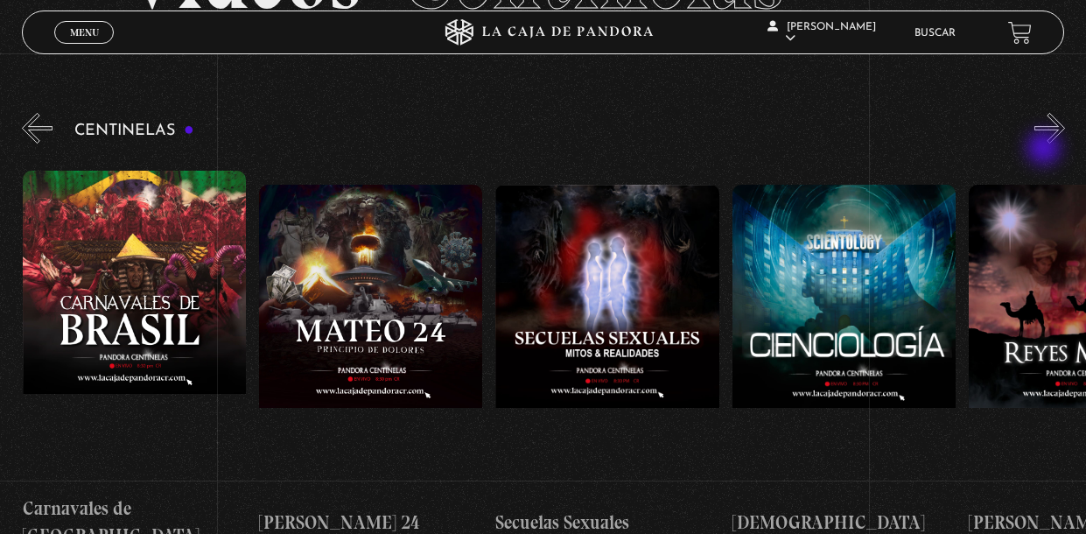
click at [1046, 144] on button "»" at bounding box center [1050, 128] width 31 height 31
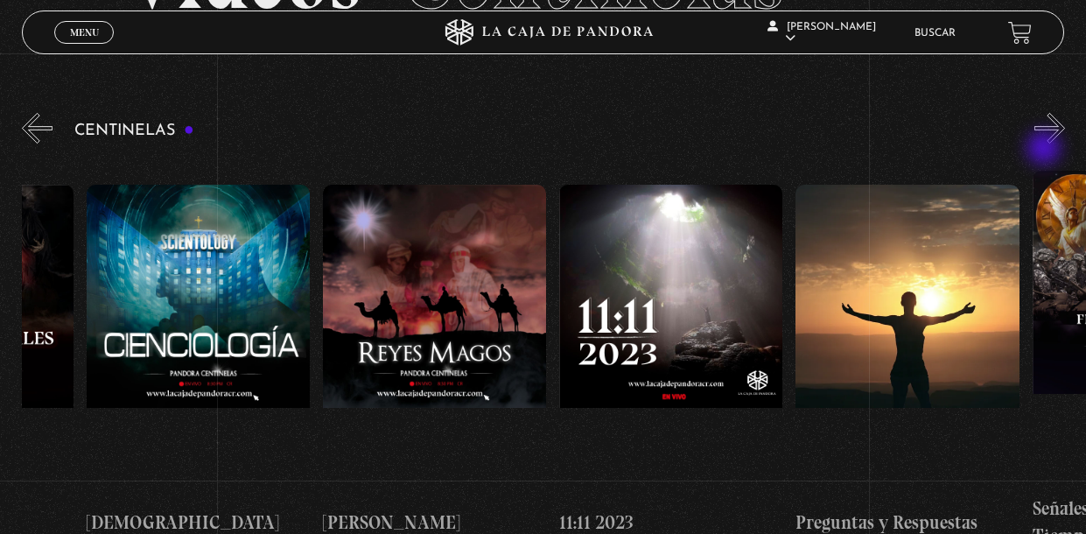
scroll to position [0, 10577]
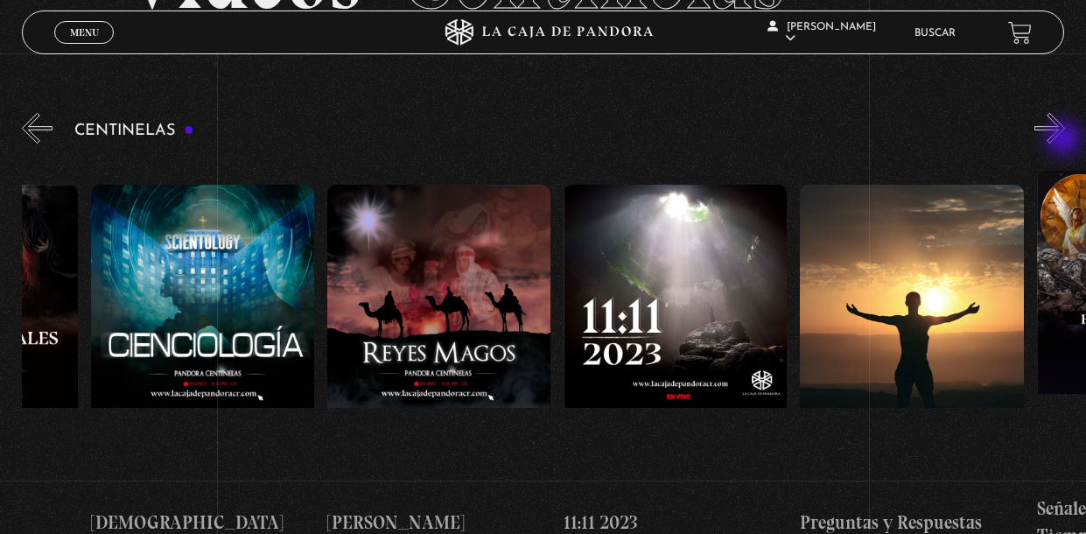
click at [1065, 140] on div "Centinelas" at bounding box center [554, 336] width 1065 height 454
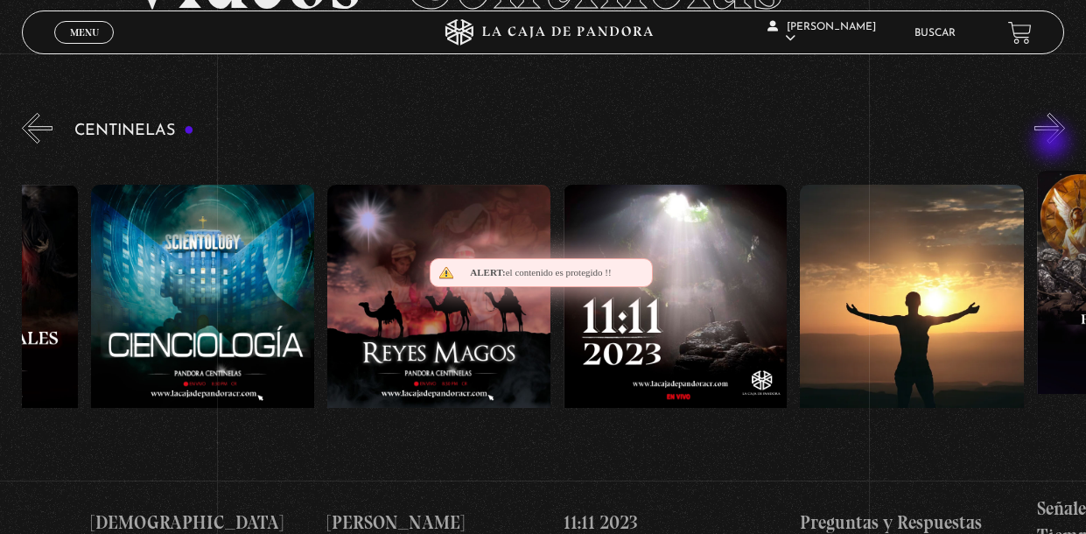
click at [1054, 143] on button "»" at bounding box center [1050, 128] width 31 height 31
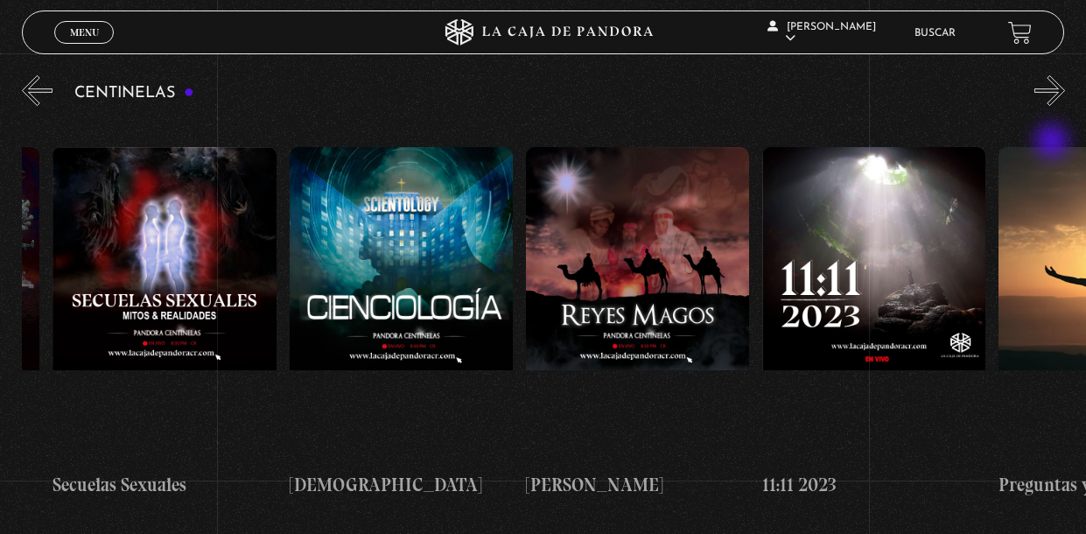
scroll to position [0, 10423]
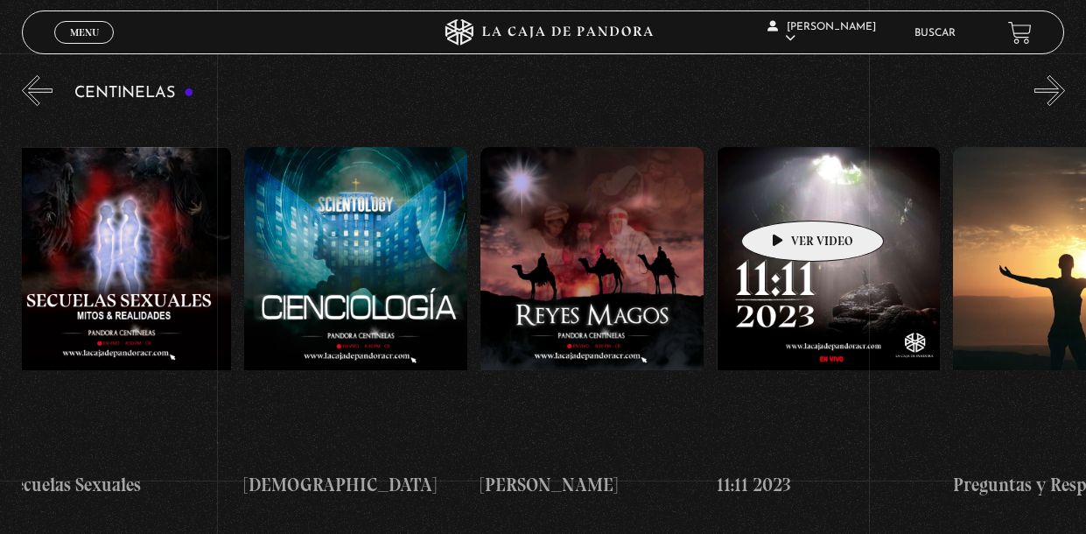
click at [785, 194] on figure at bounding box center [828, 304] width 223 height 315
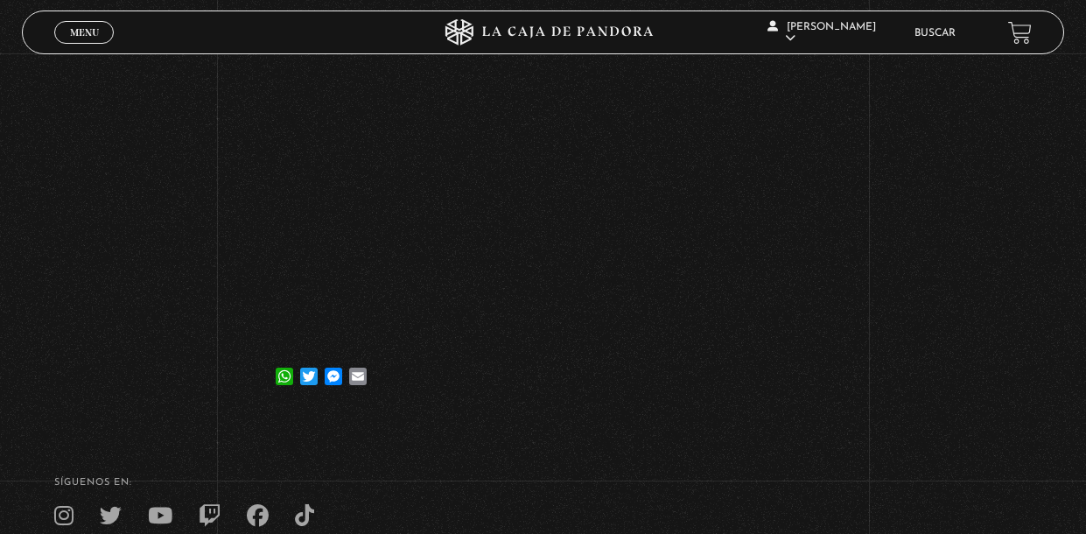
scroll to position [220, 0]
click at [67, 31] on link "Menu Cerrar" at bounding box center [84, 32] width 60 height 23
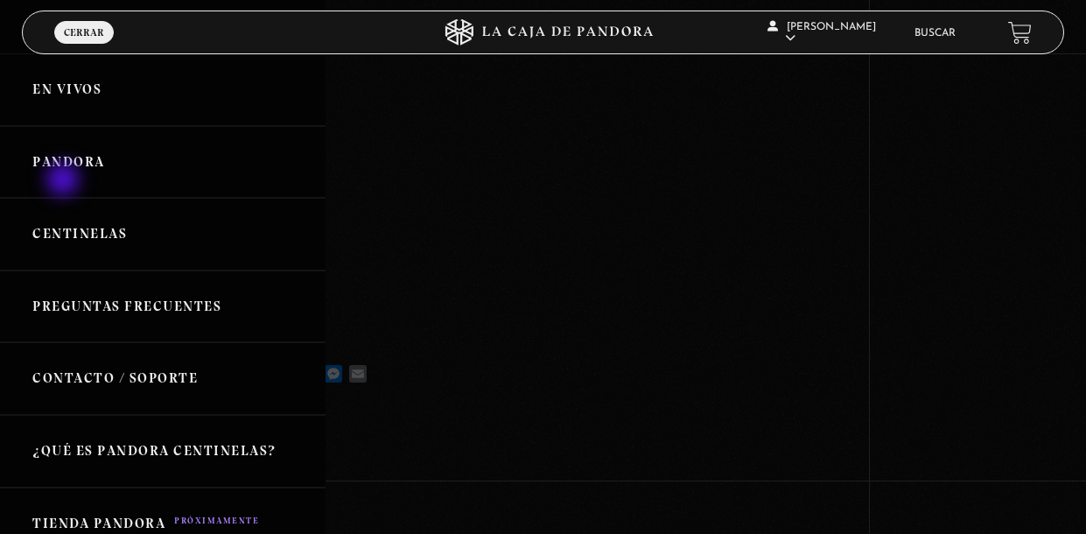
click at [65, 181] on link "Pandora" at bounding box center [163, 162] width 326 height 73
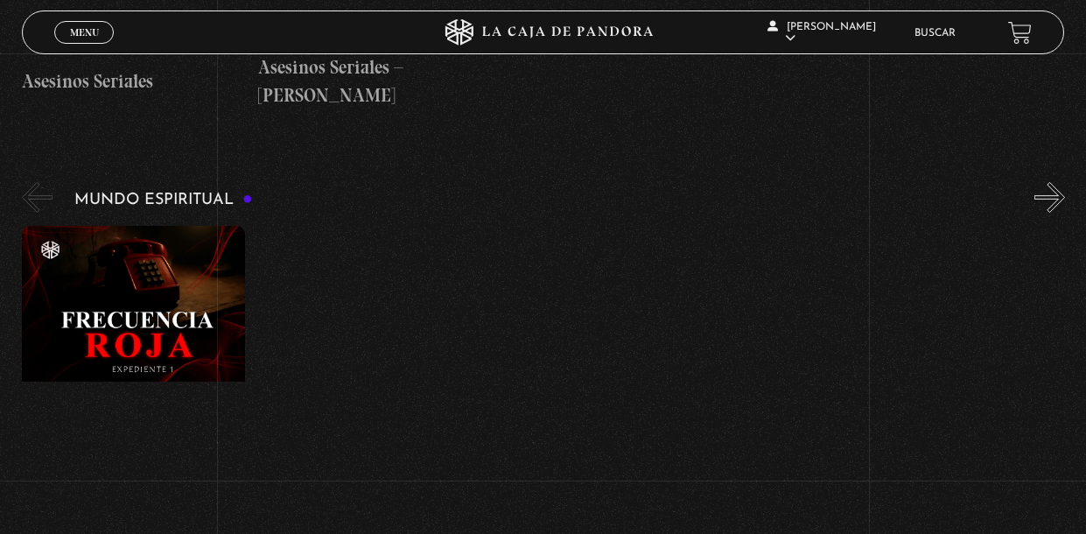
scroll to position [6281, 0]
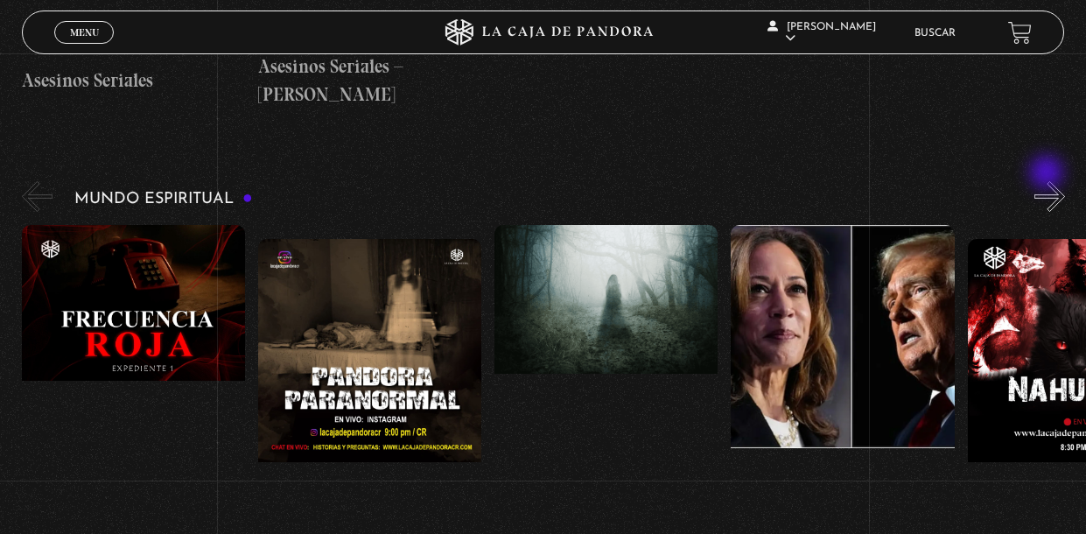
click at [1049, 181] on button "»" at bounding box center [1050, 196] width 31 height 31
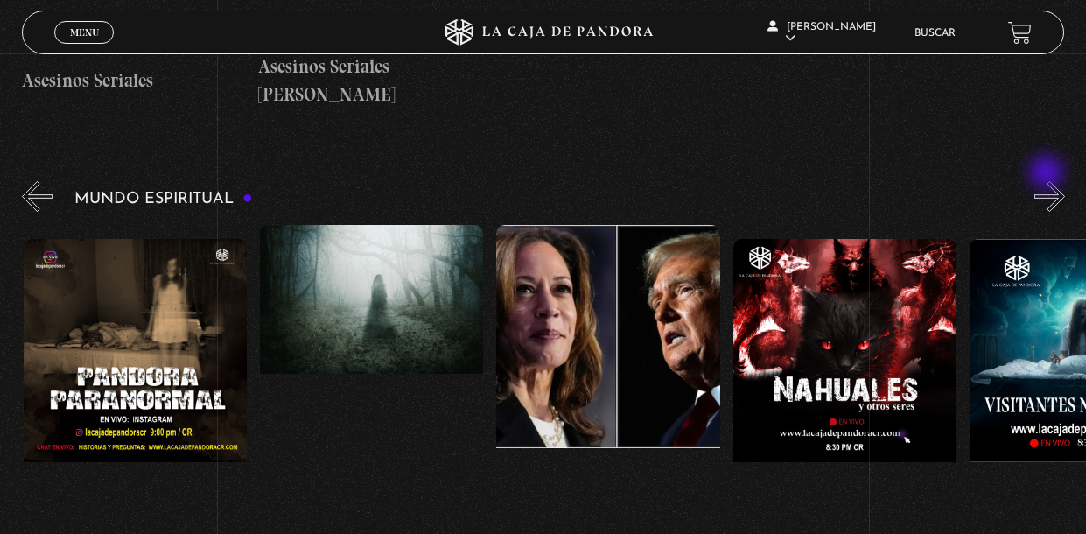
click at [1049, 181] on button "»" at bounding box center [1050, 196] width 31 height 31
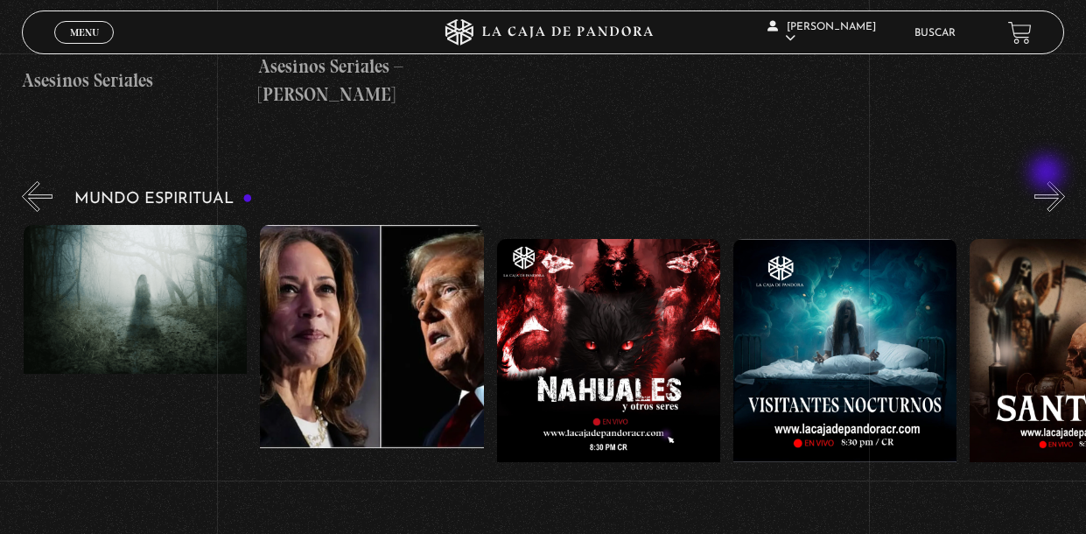
click at [1049, 181] on button "»" at bounding box center [1050, 196] width 31 height 31
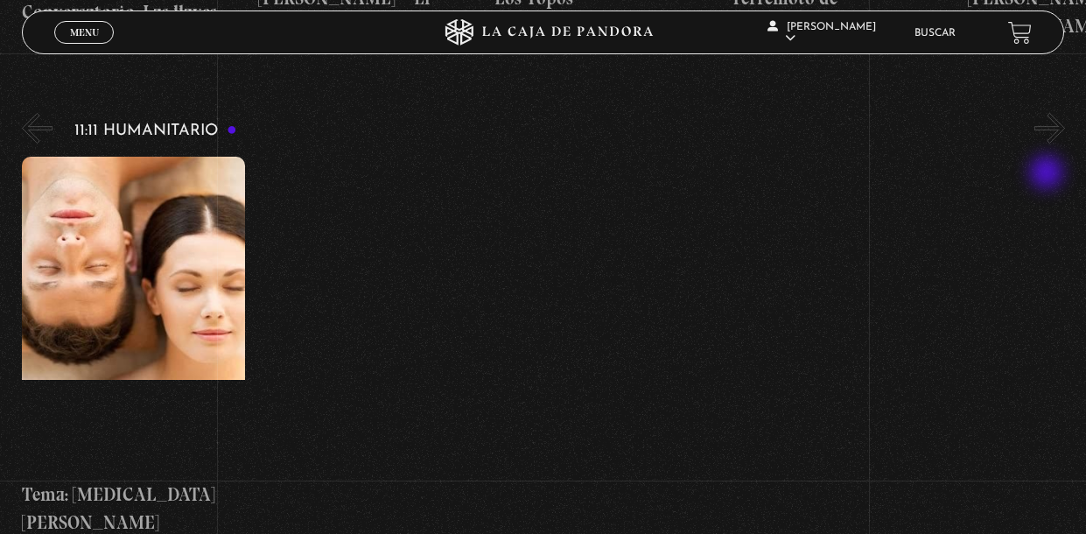
scroll to position [7342, 0]
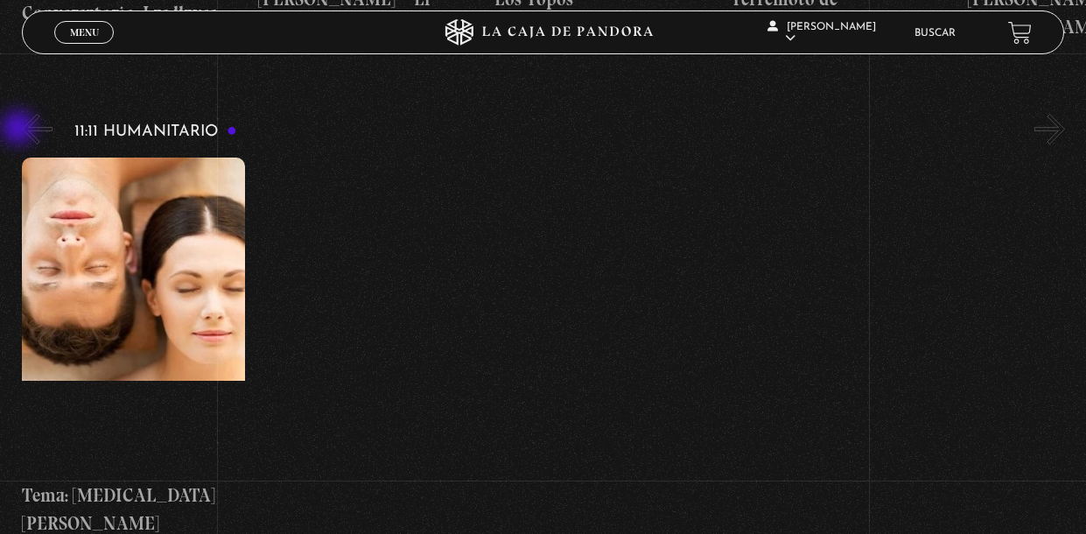
click at [22, 130] on button "«" at bounding box center [37, 129] width 31 height 31
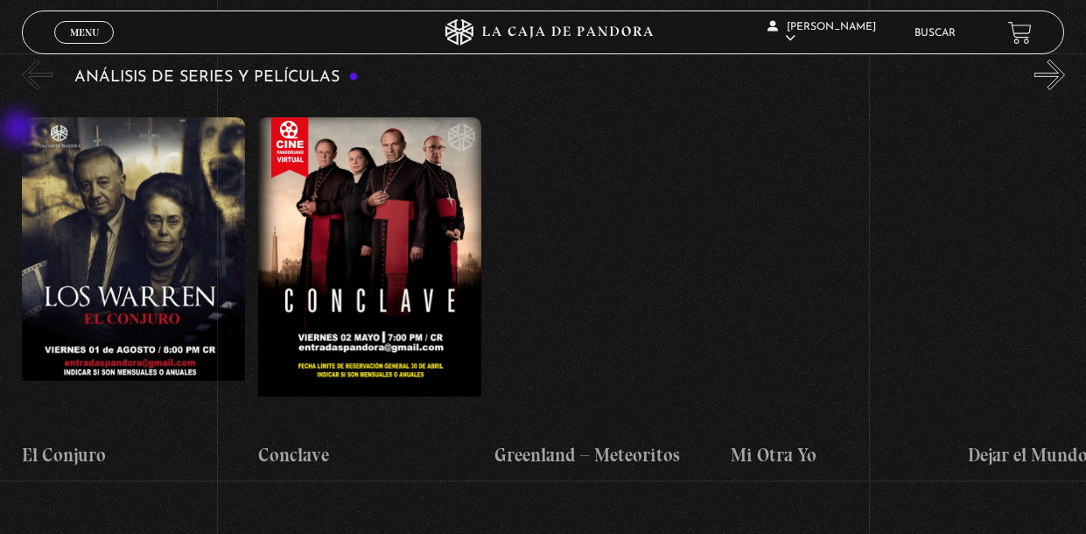
scroll to position [3369, 0]
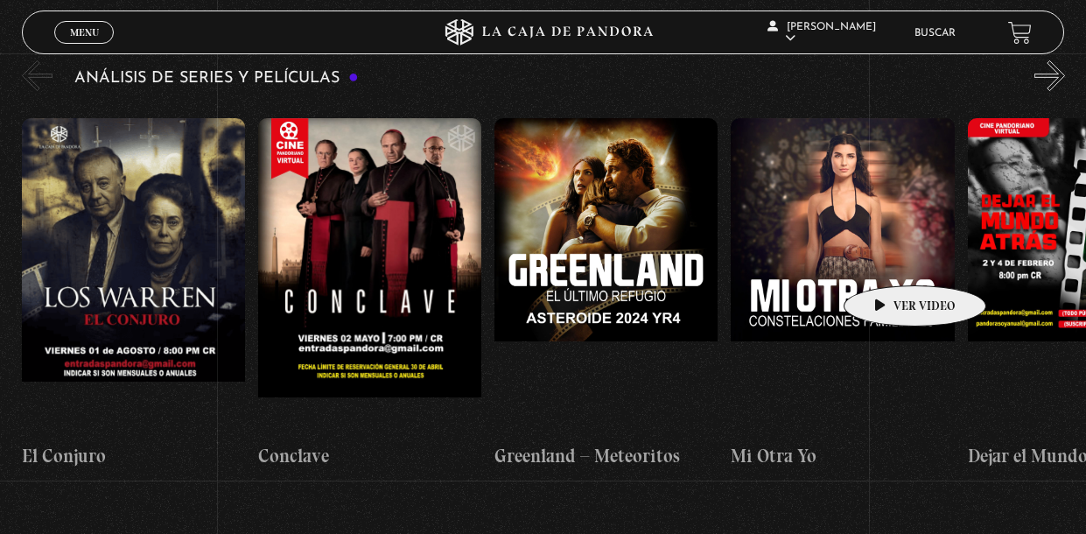
click at [888, 259] on figure at bounding box center [842, 275] width 223 height 315
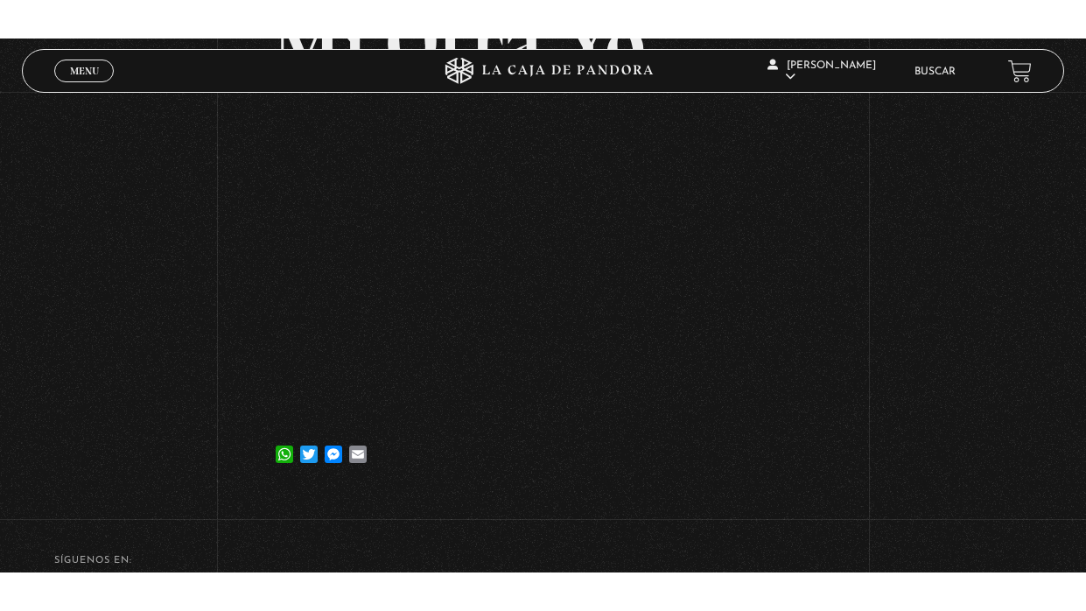
scroll to position [182, 0]
